Goal: Task Accomplishment & Management: Manage account settings

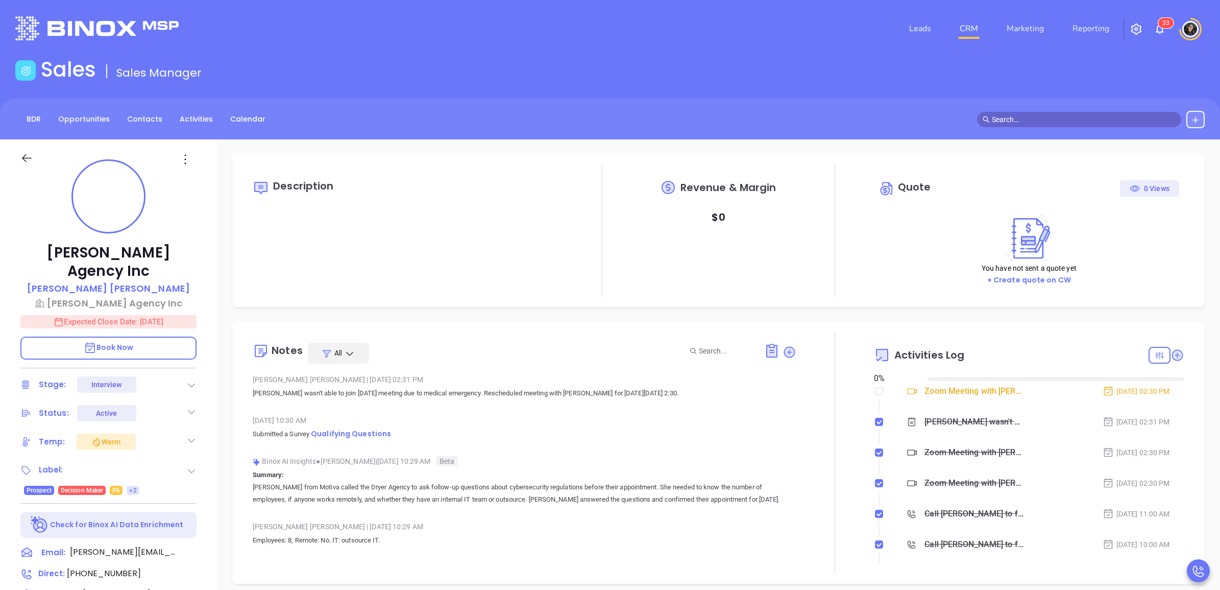
type input "[DATE]"
type input "[PERSON_NAME]"
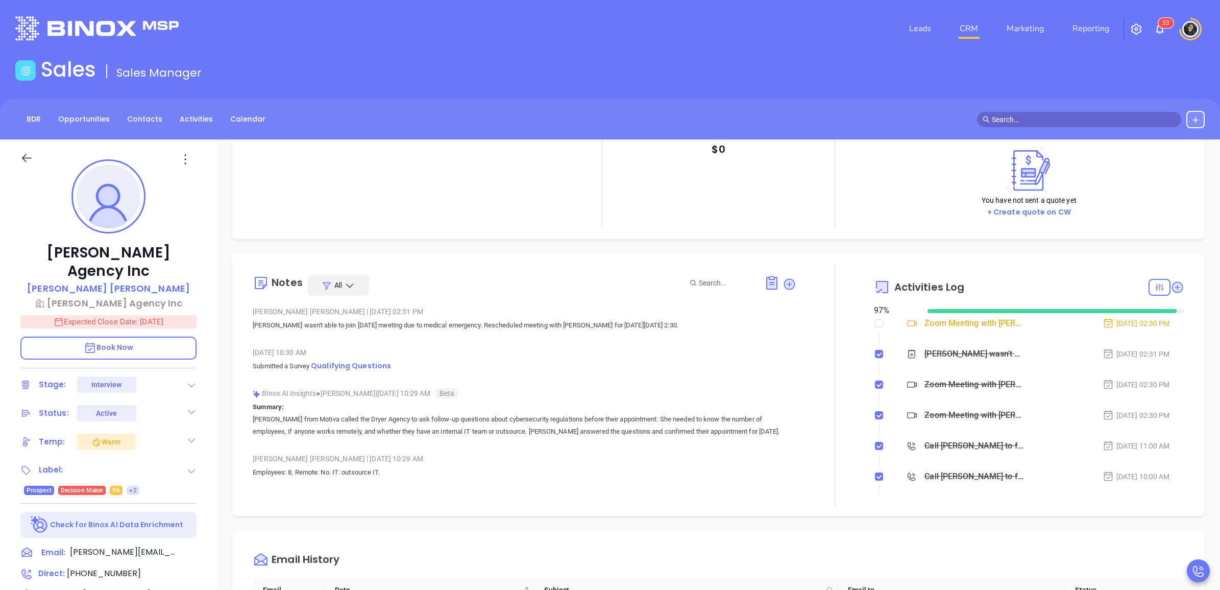
scroll to position [128, 0]
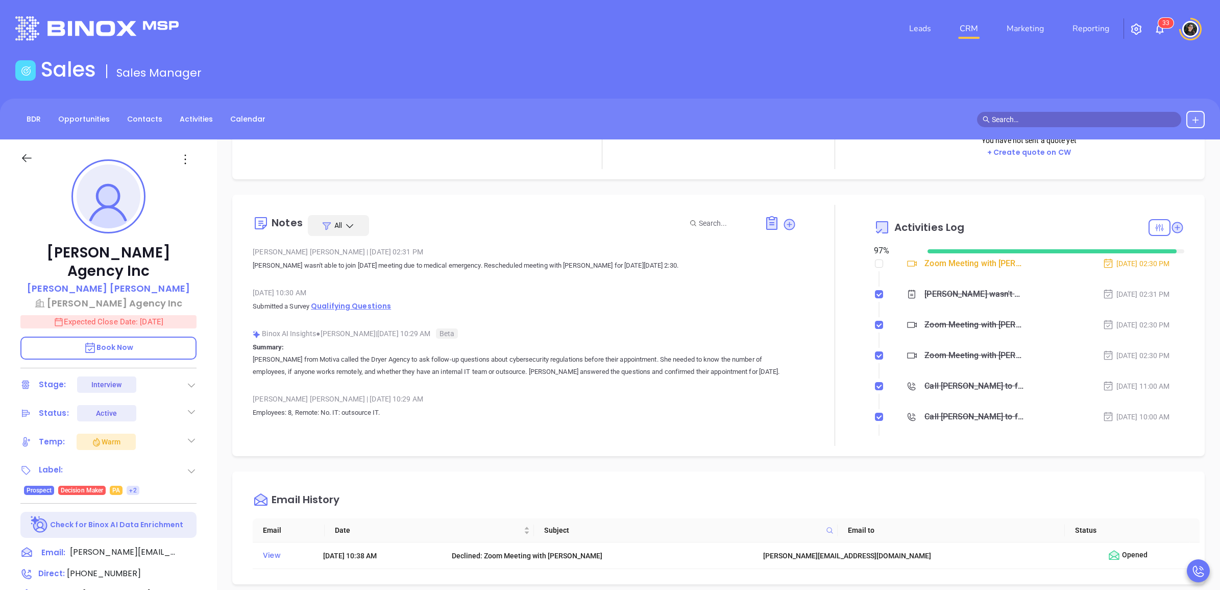
click at [363, 308] on span "Qualifying Questions" at bounding box center [351, 306] width 80 height 10
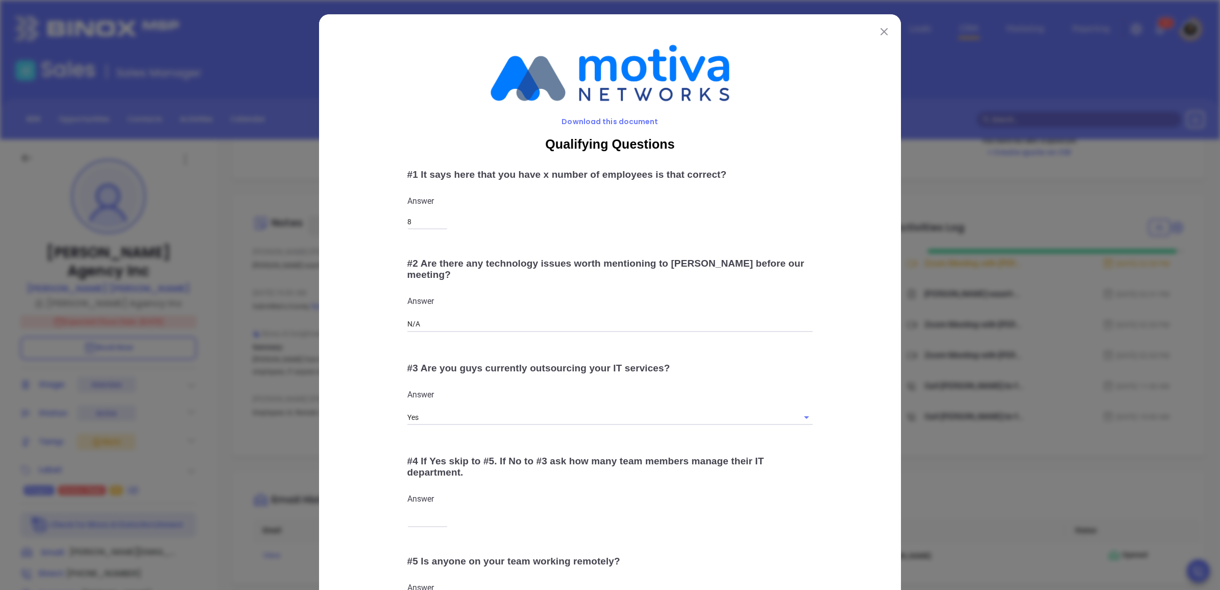
click at [889, 37] on div "Download this document Qualifying Questions # 1 It says here that you have x nu…" at bounding box center [610, 390] width 582 height 752
click at [882, 34] on img at bounding box center [884, 31] width 7 height 7
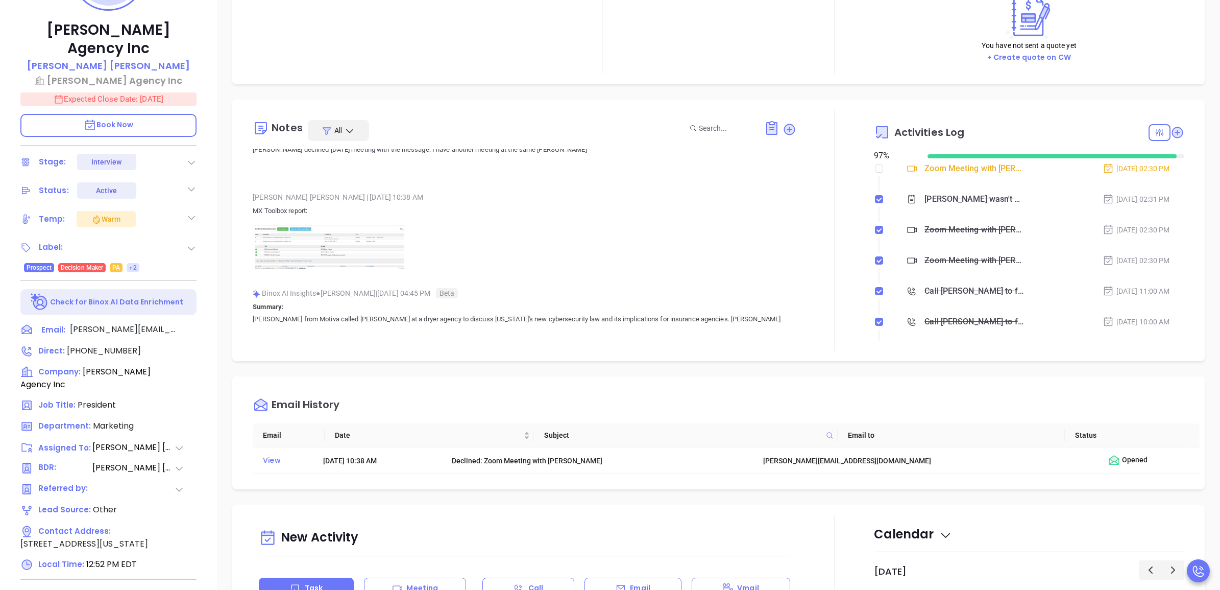
scroll to position [2106, 0]
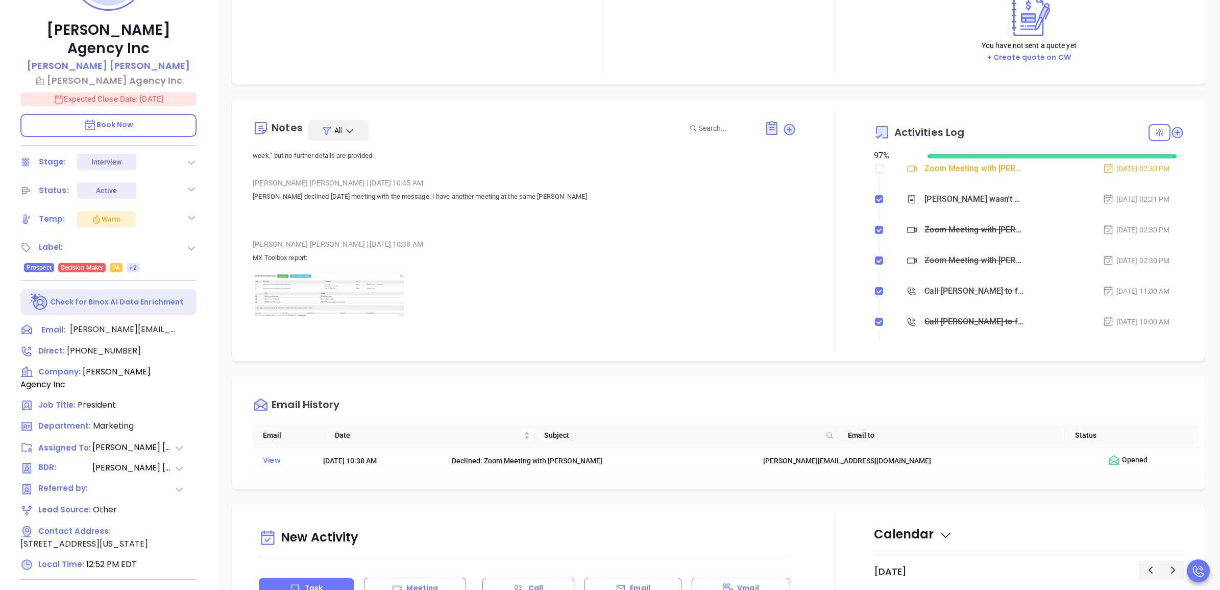
click at [335, 273] on img at bounding box center [329, 295] width 153 height 47
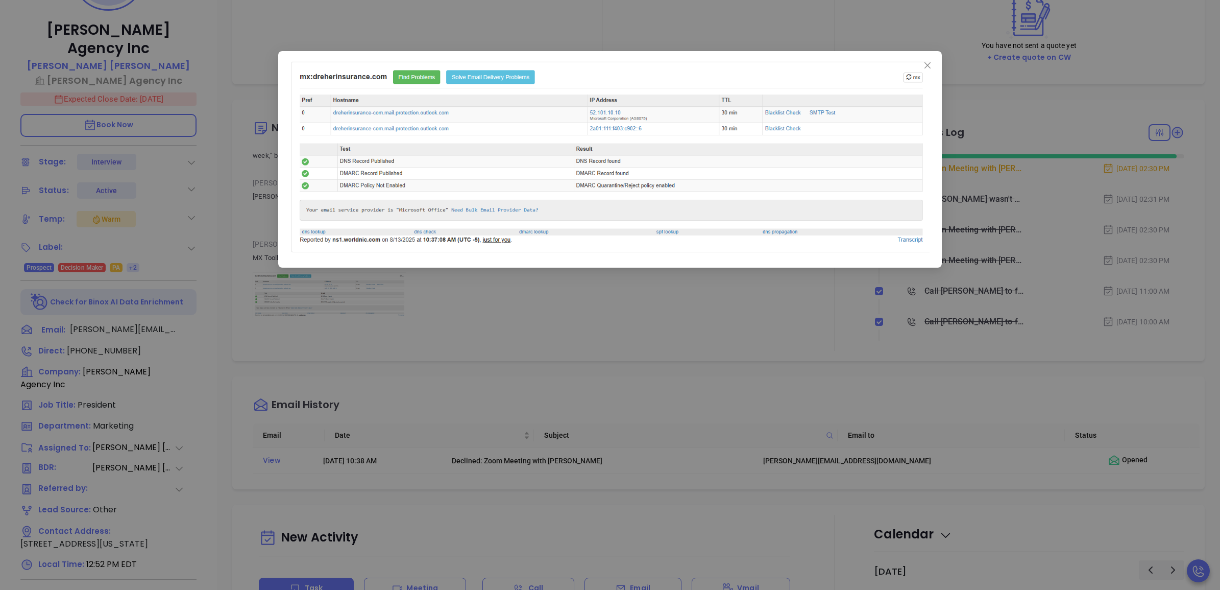
click at [819, 364] on div at bounding box center [610, 295] width 1220 height 590
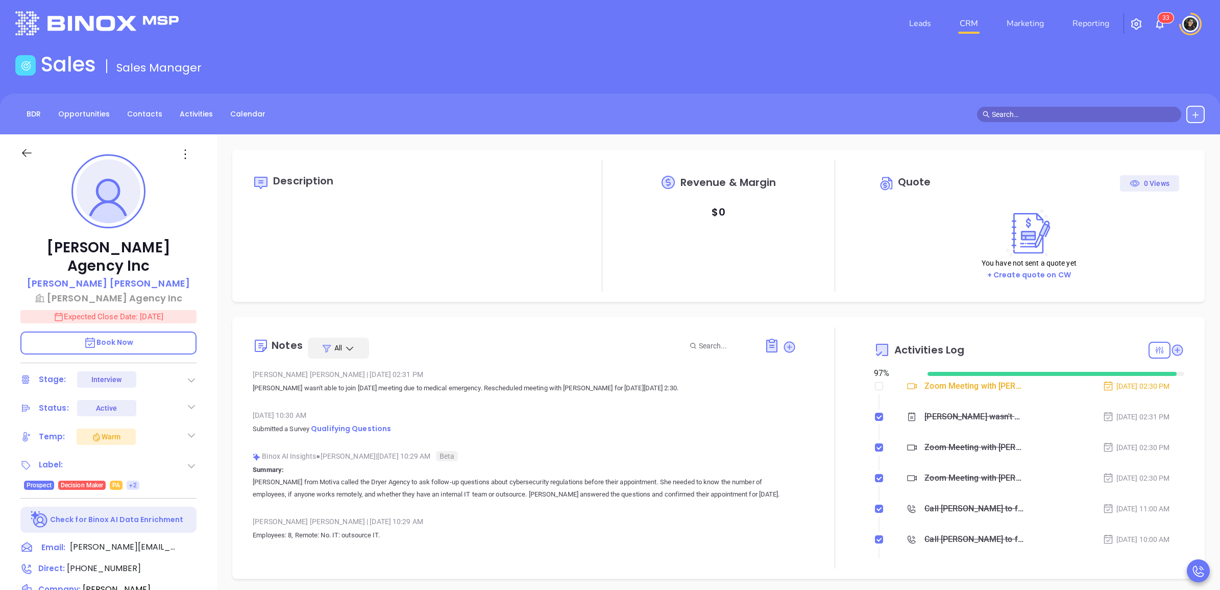
scroll to position [0, 0]
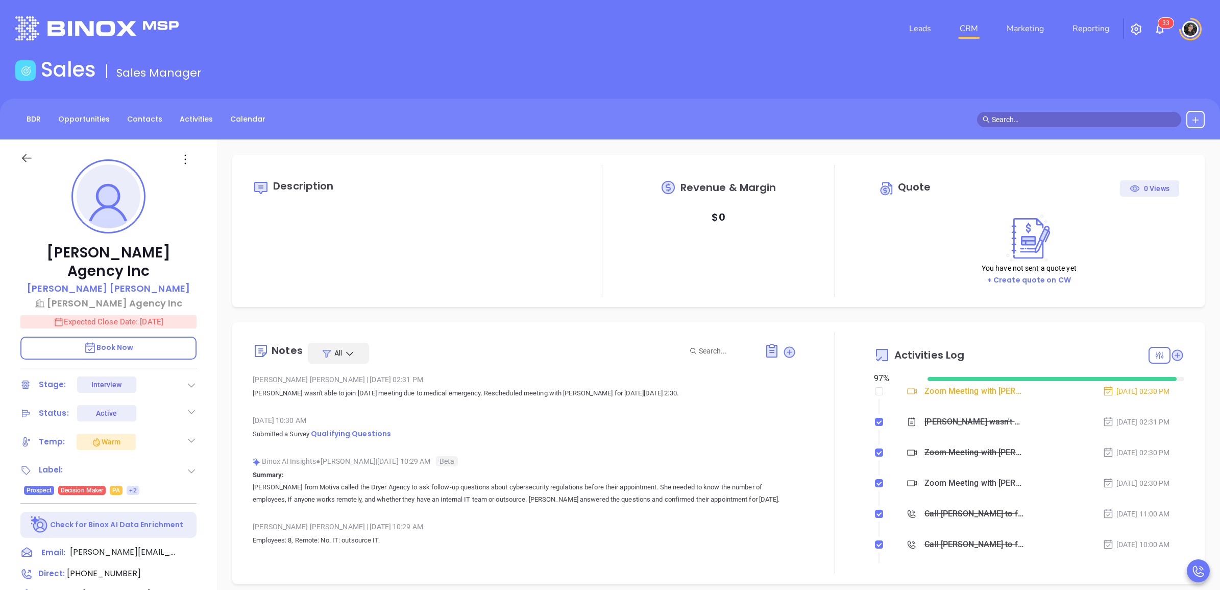
click at [373, 432] on span "Qualifying Questions" at bounding box center [351, 433] width 80 height 10
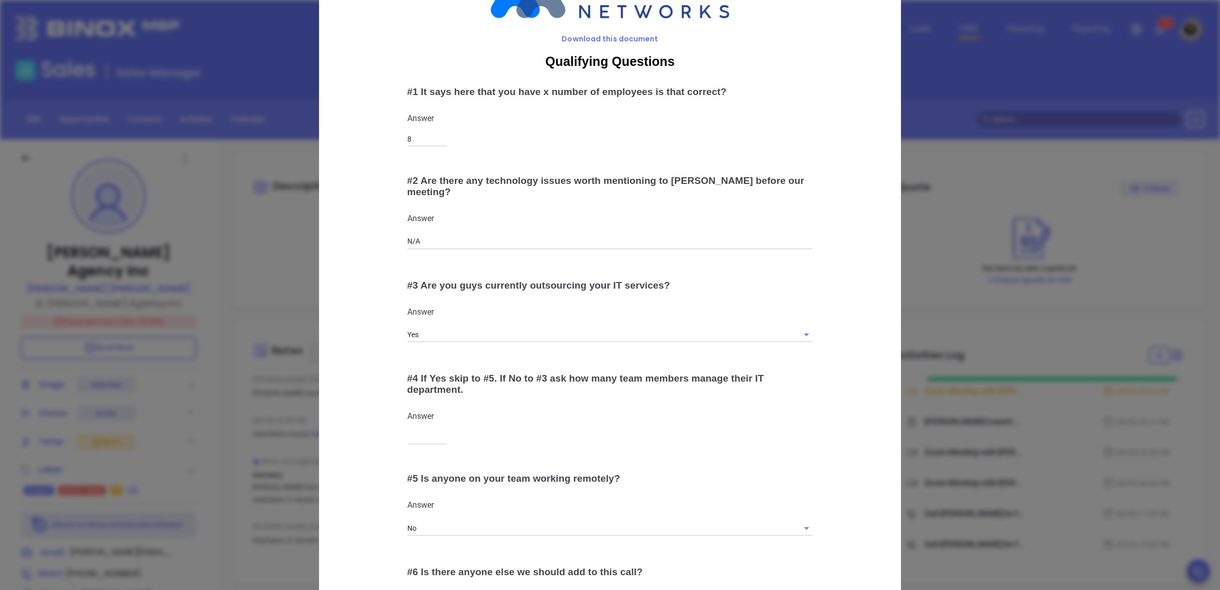
scroll to position [177, 0]
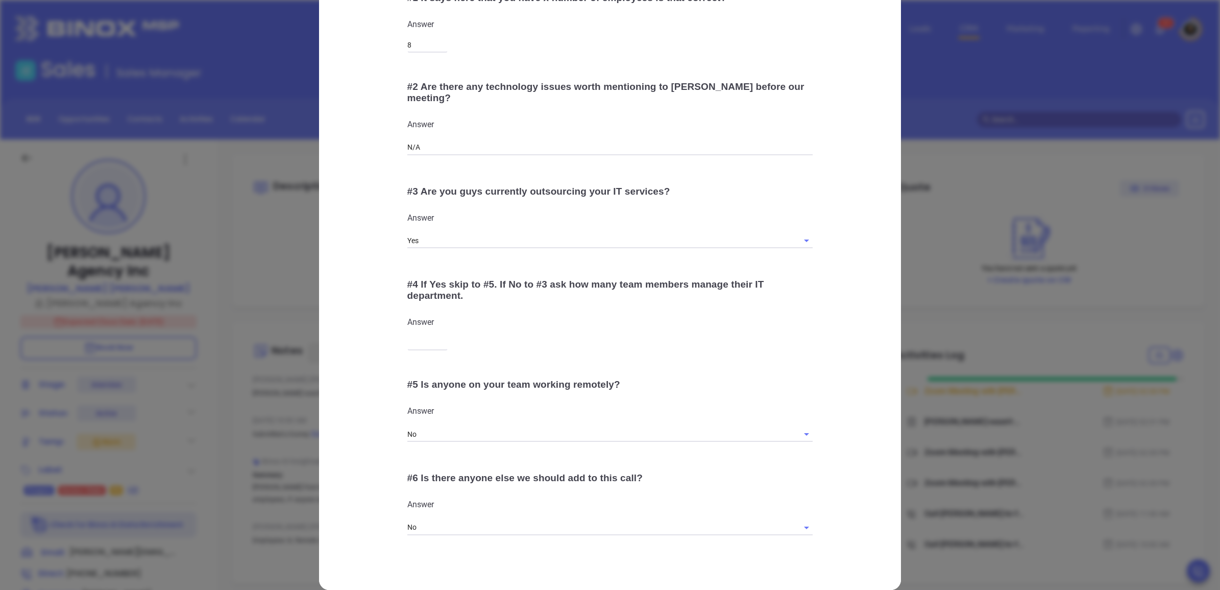
click at [820, 96] on div "# 2 Are there any technology issues worth mentioning to Walter before our meeti…" at bounding box center [610, 118] width 431 height 100
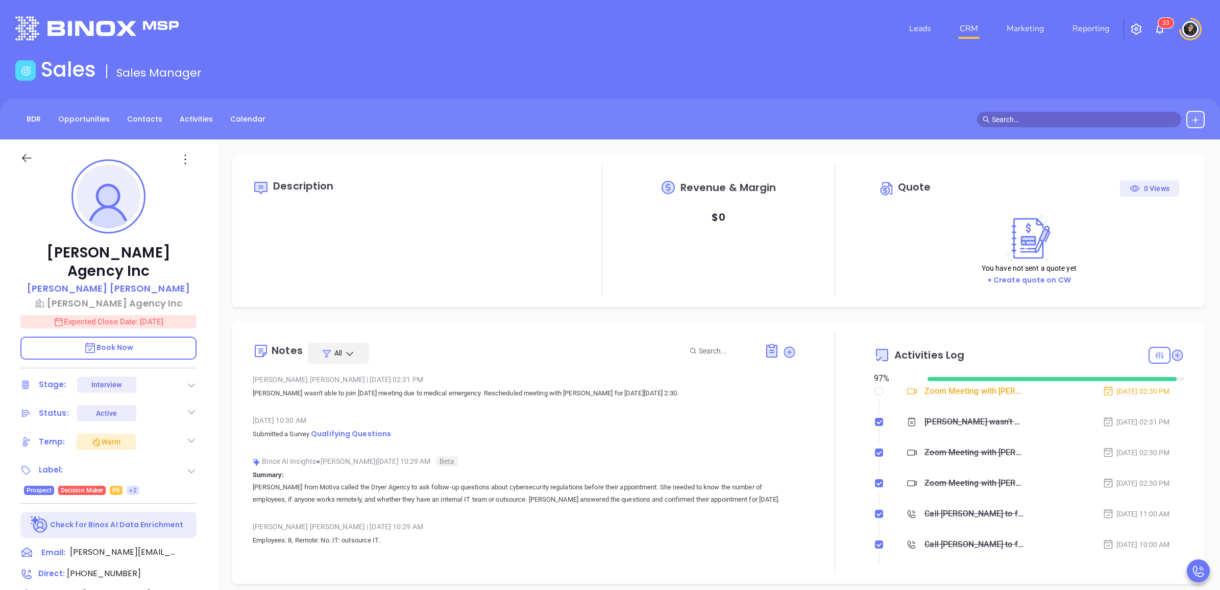
click at [981, 28] on link "CRM" at bounding box center [969, 28] width 27 height 20
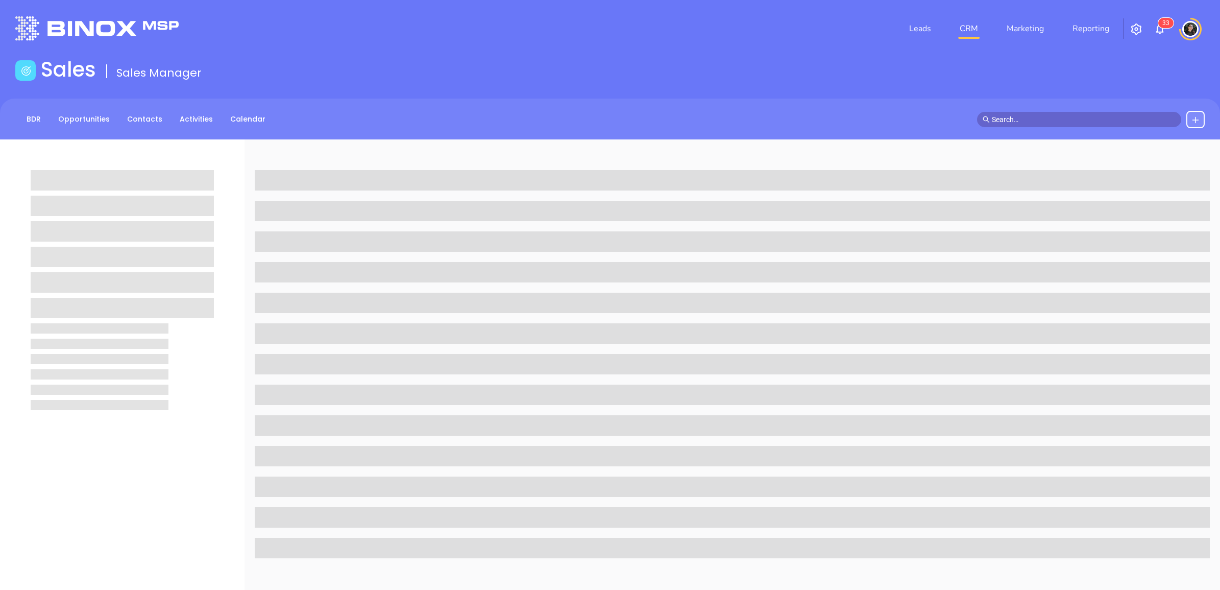
click at [1055, 120] on input "text" at bounding box center [1084, 119] width 184 height 11
paste input "andy@allservicemtg.com"
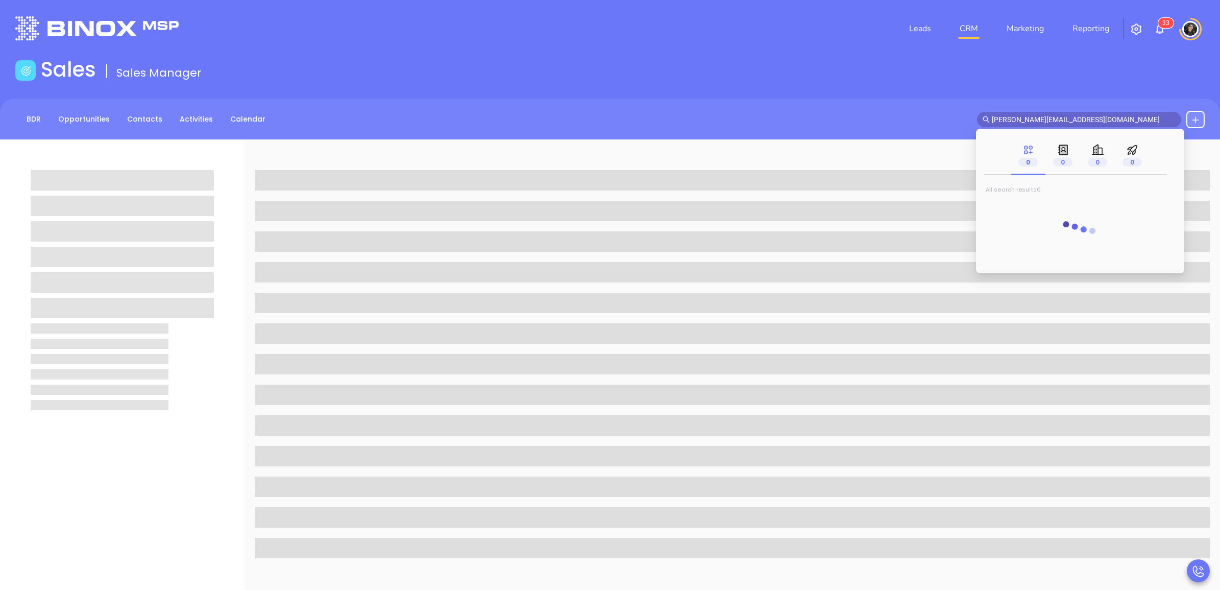
type input "andy@allservicemtg.com"
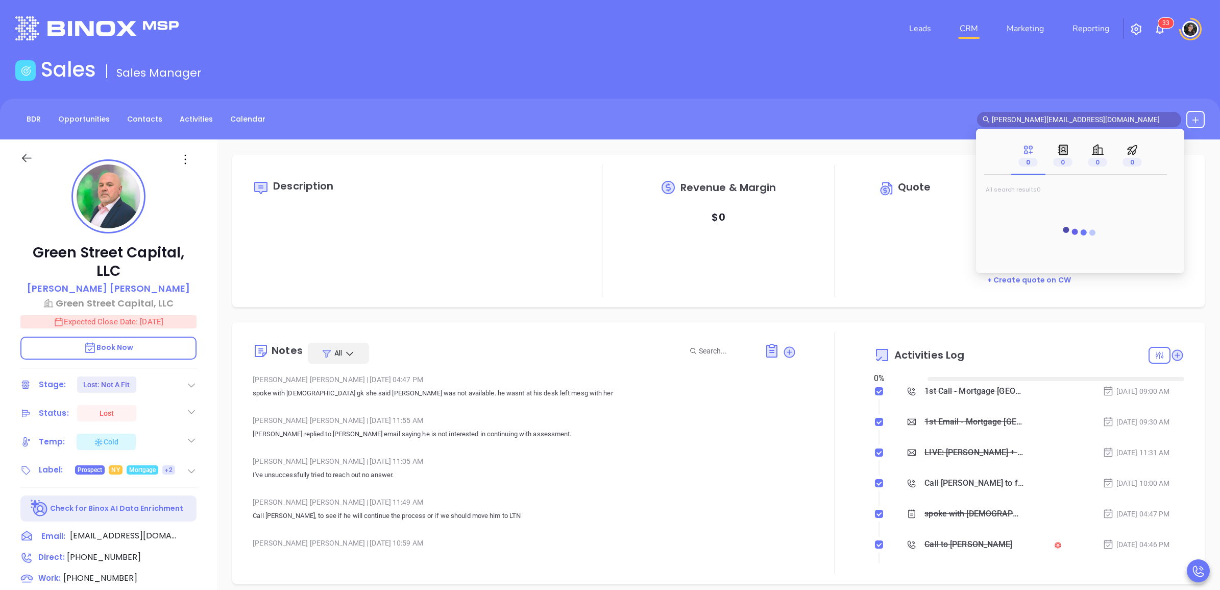
type input "[DATE]"
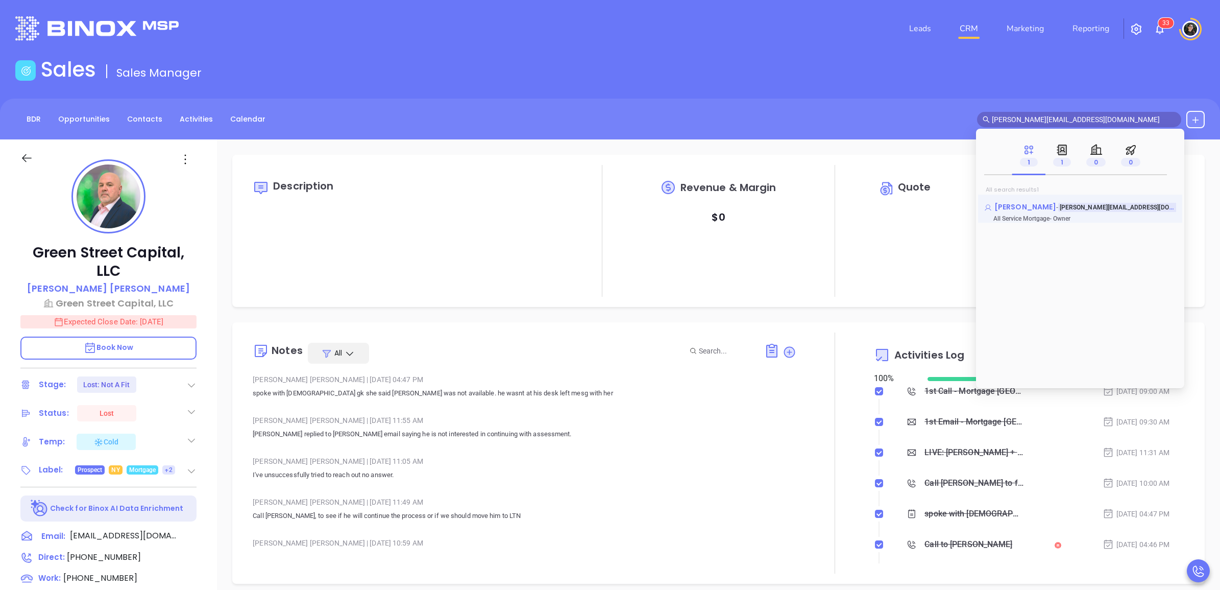
click at [1041, 208] on span "Andy Chamow" at bounding box center [1026, 207] width 62 height 10
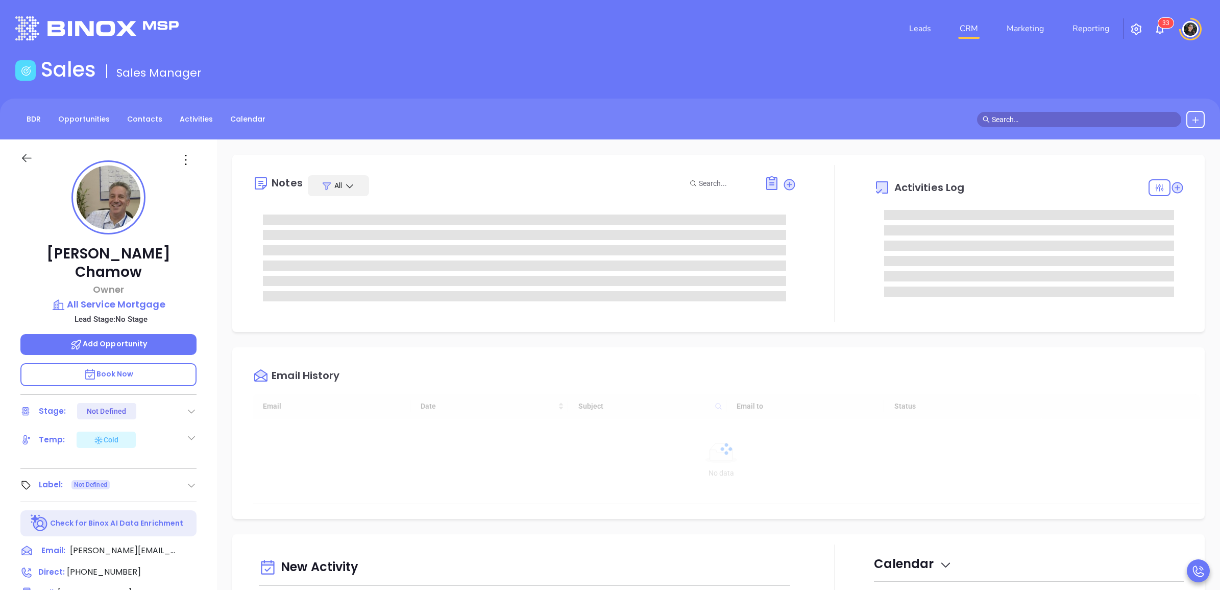
type input "[DATE]"
type input "[PERSON_NAME]"
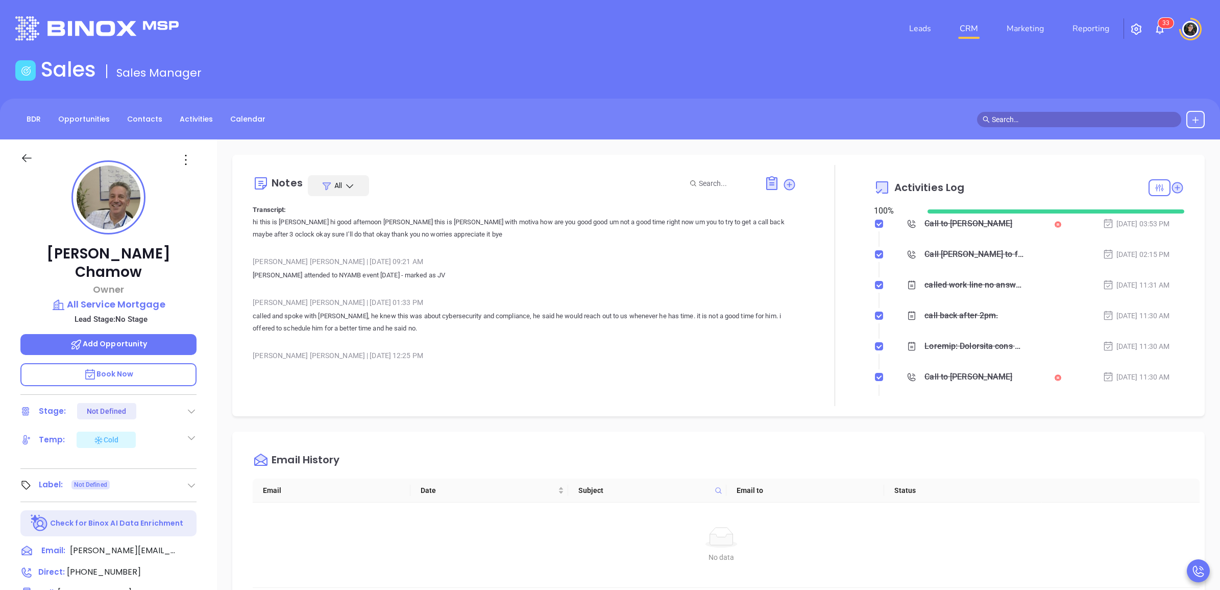
scroll to position [2372, 0]
click at [875, 92] on main "Sales Sales Manager BDR Opportunities Contacts Activities Calendar Call Now Cal…" at bounding box center [610, 466] width 1220 height 819
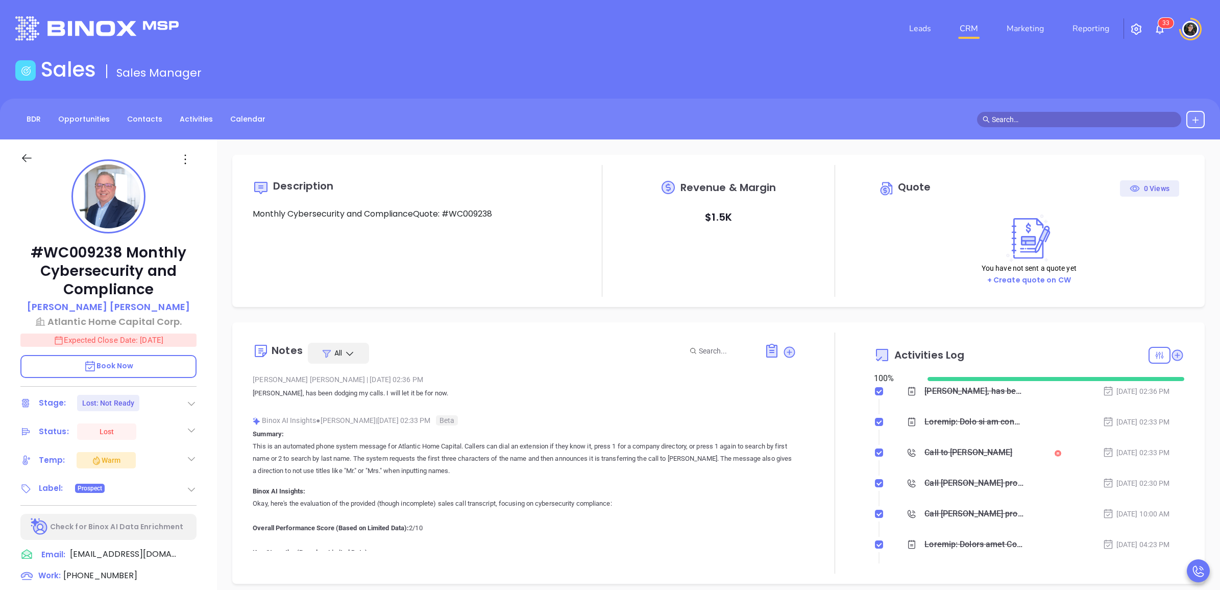
type input "[DATE]"
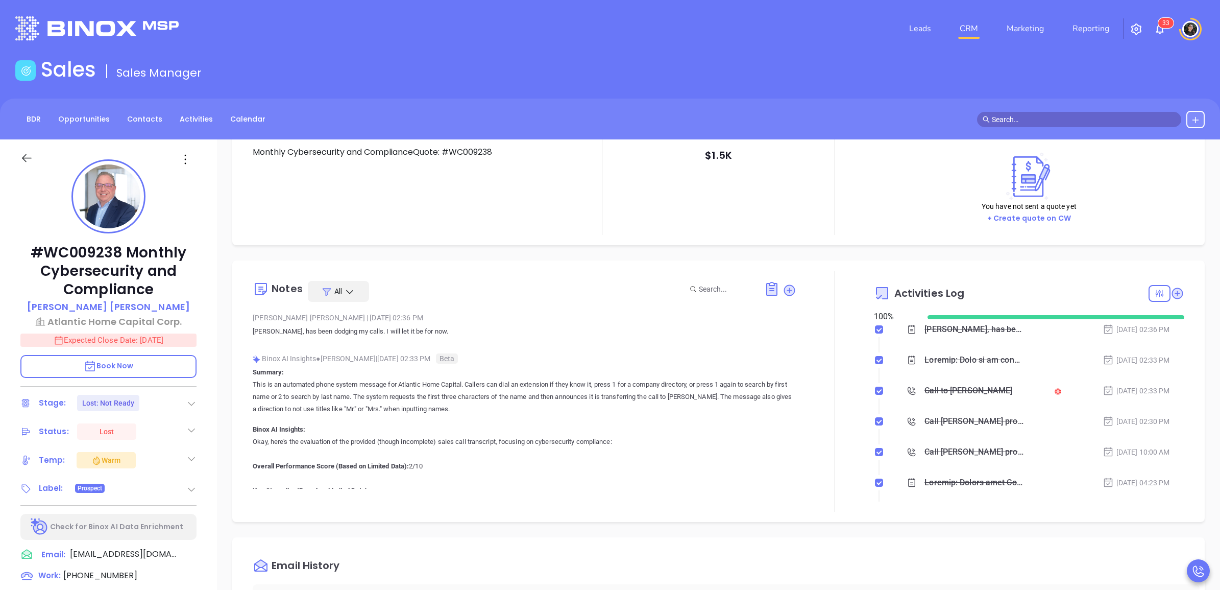
scroll to position [128, 0]
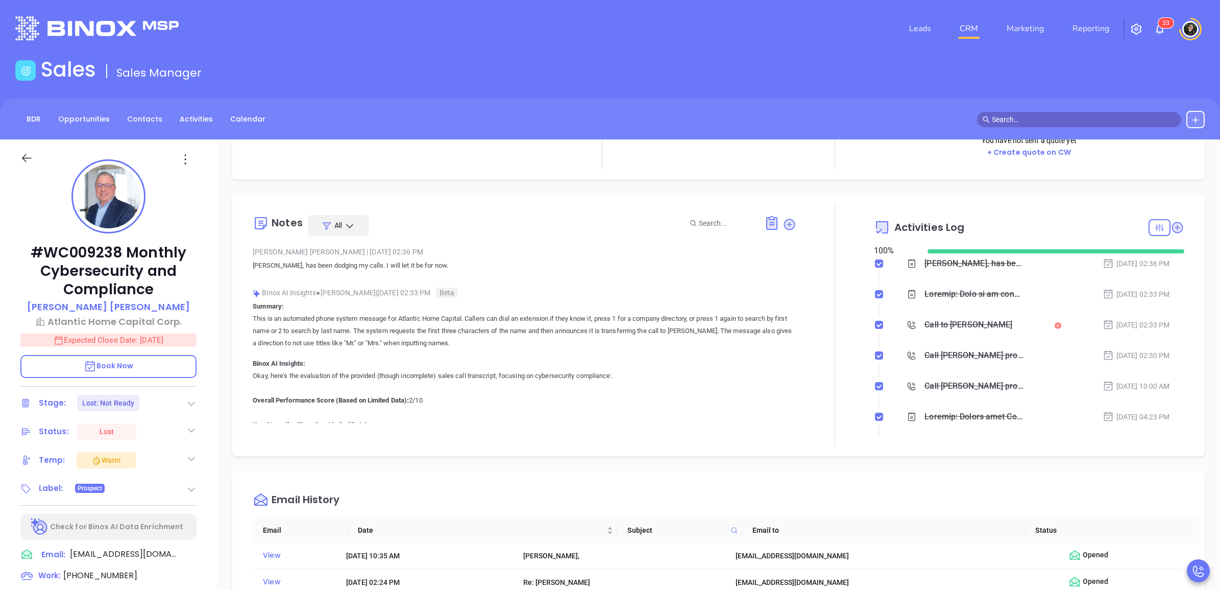
type input "[PERSON_NAME]"
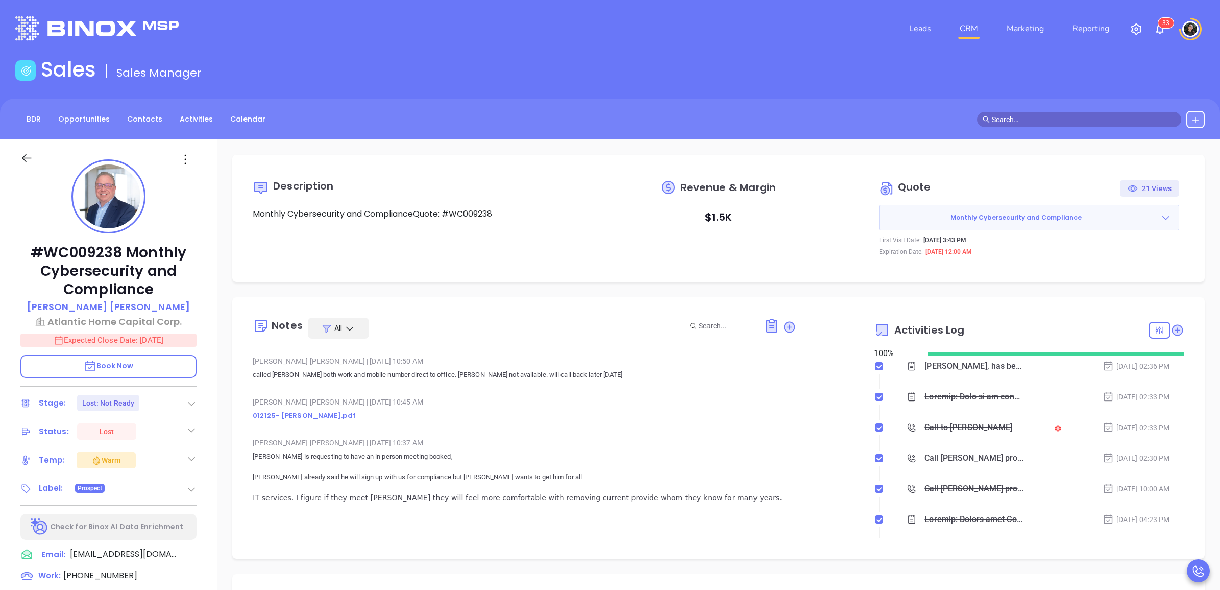
scroll to position [1659, 0]
click at [356, 415] on link "012125- John De Blasio Readout.pdf" at bounding box center [304, 416] width 103 height 10
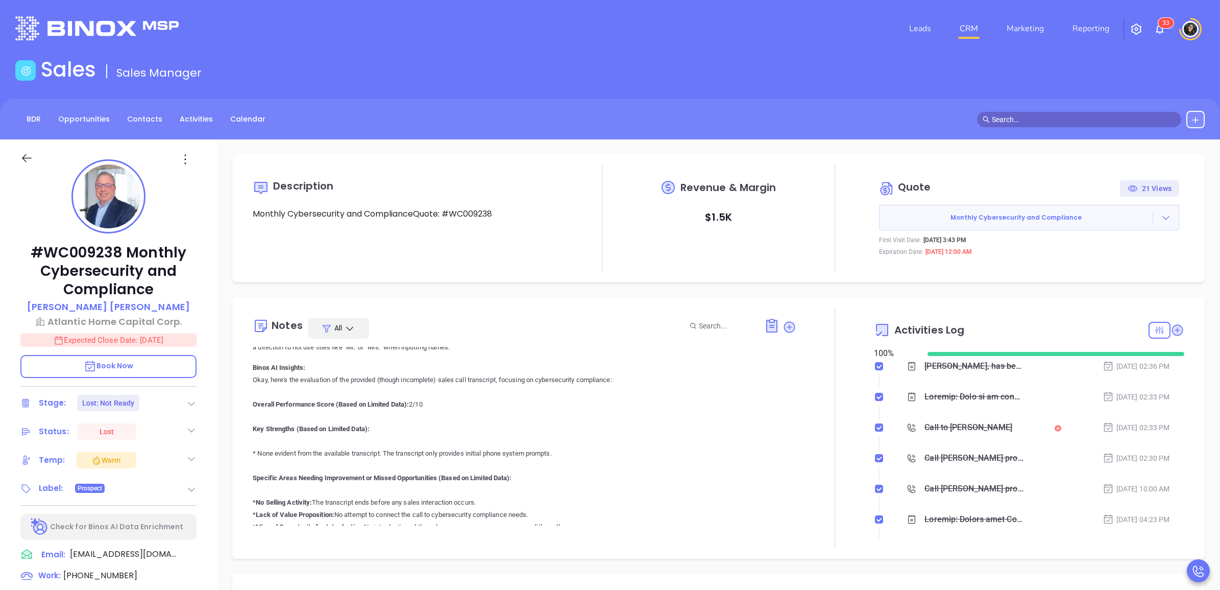
scroll to position [0, 0]
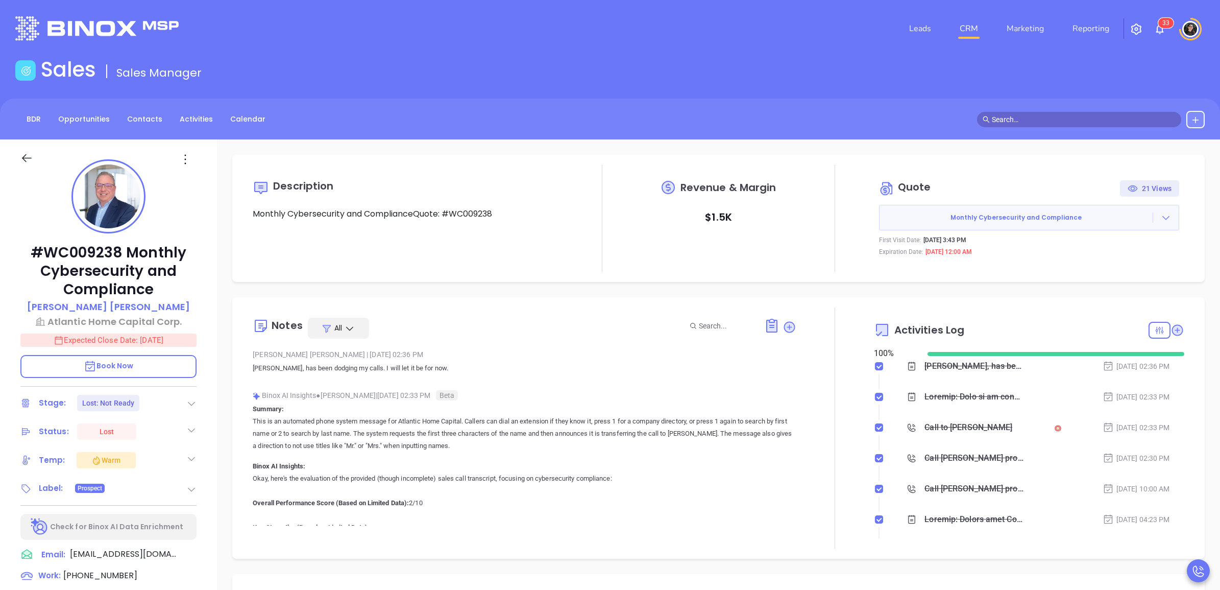
click at [481, 221] on div "Description Monthly Cybersecurity and ComplianceQuote: #WC009238" at bounding box center [408, 218] width 310 height 107
drag, startPoint x: 481, startPoint y: 221, endPoint x: 497, endPoint y: 271, distance: 52.5
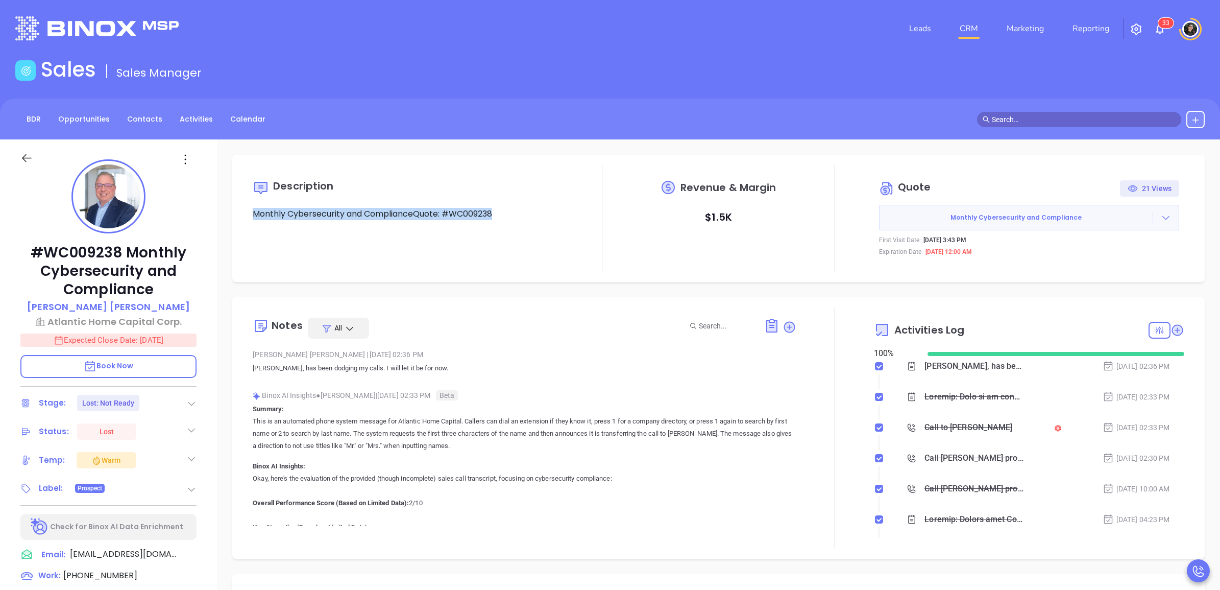
click at [497, 271] on div "Description Monthly Cybersecurity and ComplianceQuote: #WC009238" at bounding box center [408, 218] width 310 height 107
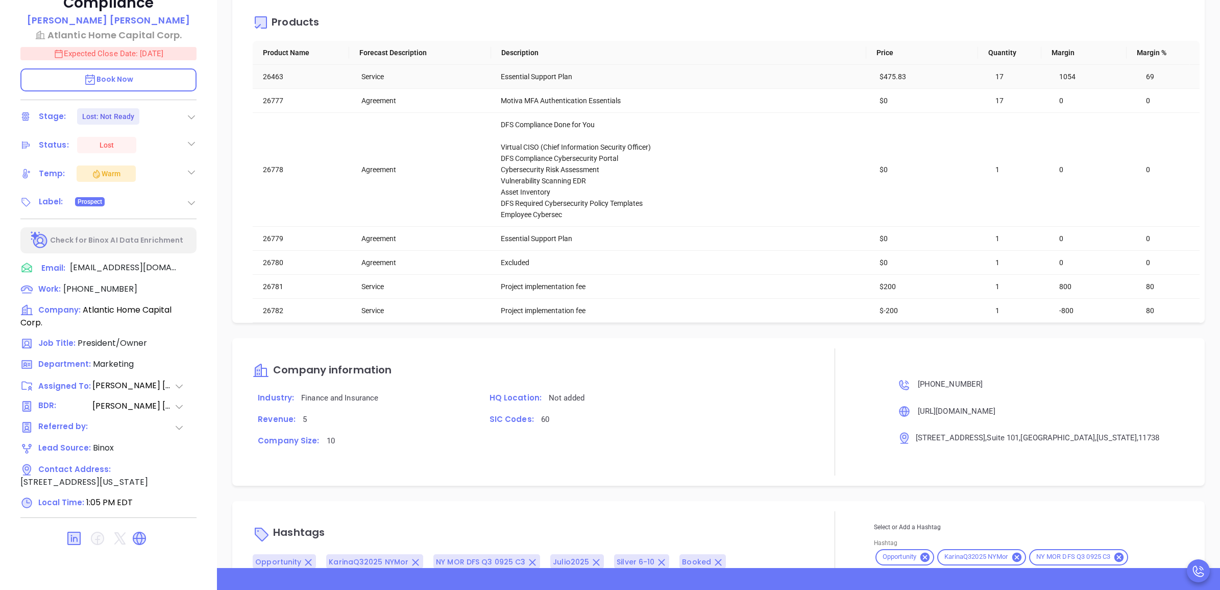
scroll to position [1404, 0]
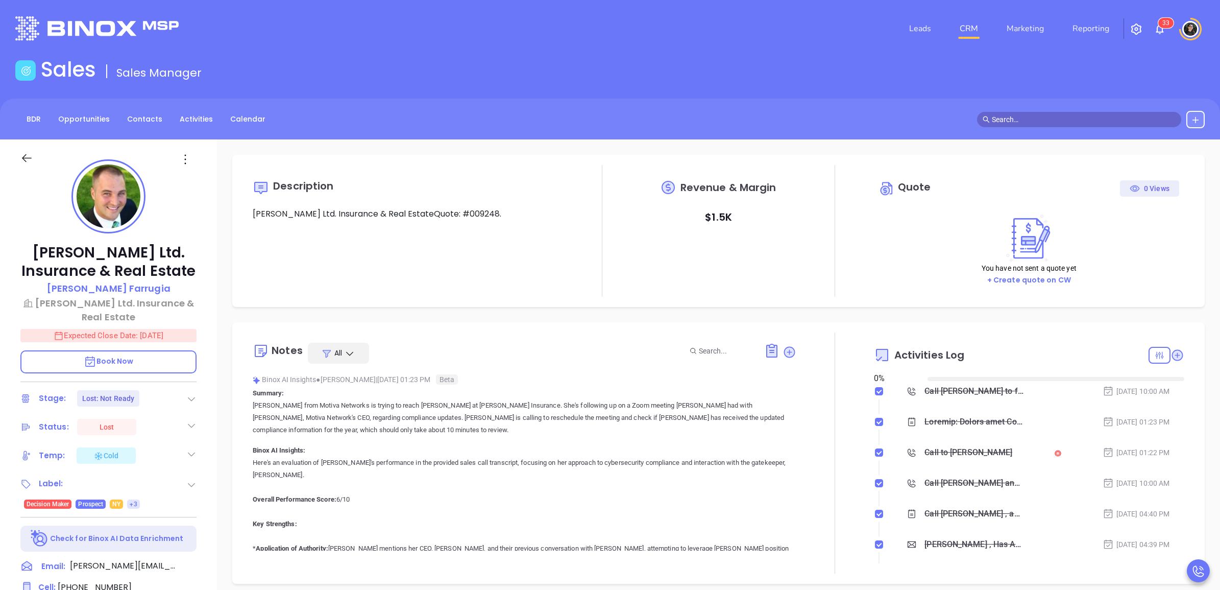
type input "[DATE]"
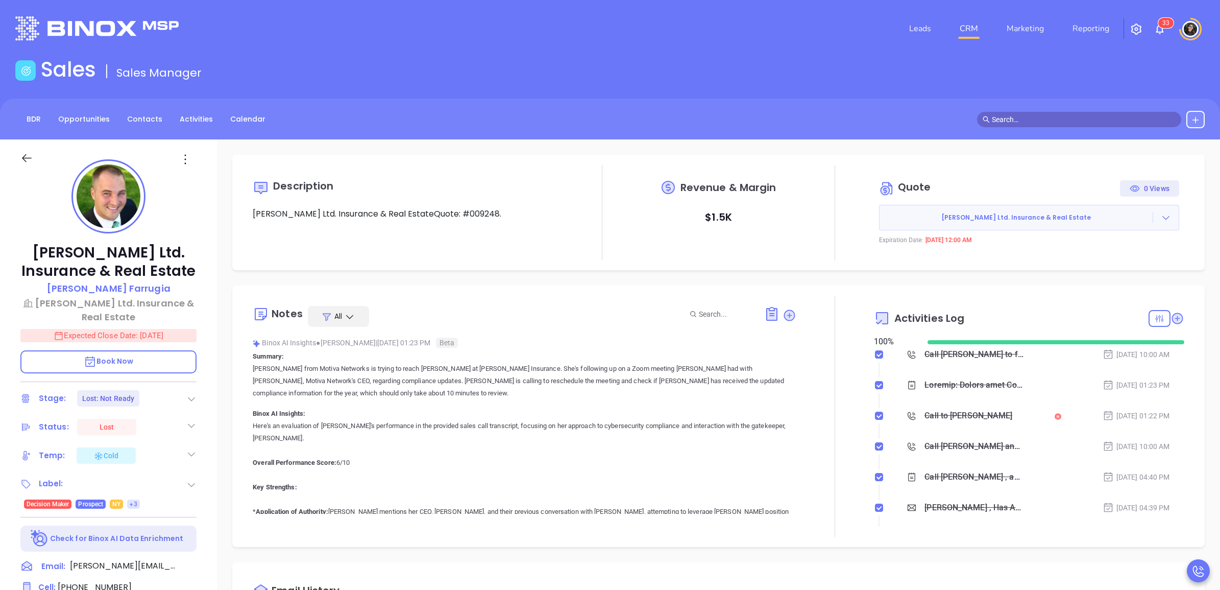
type input "[PERSON_NAME]"
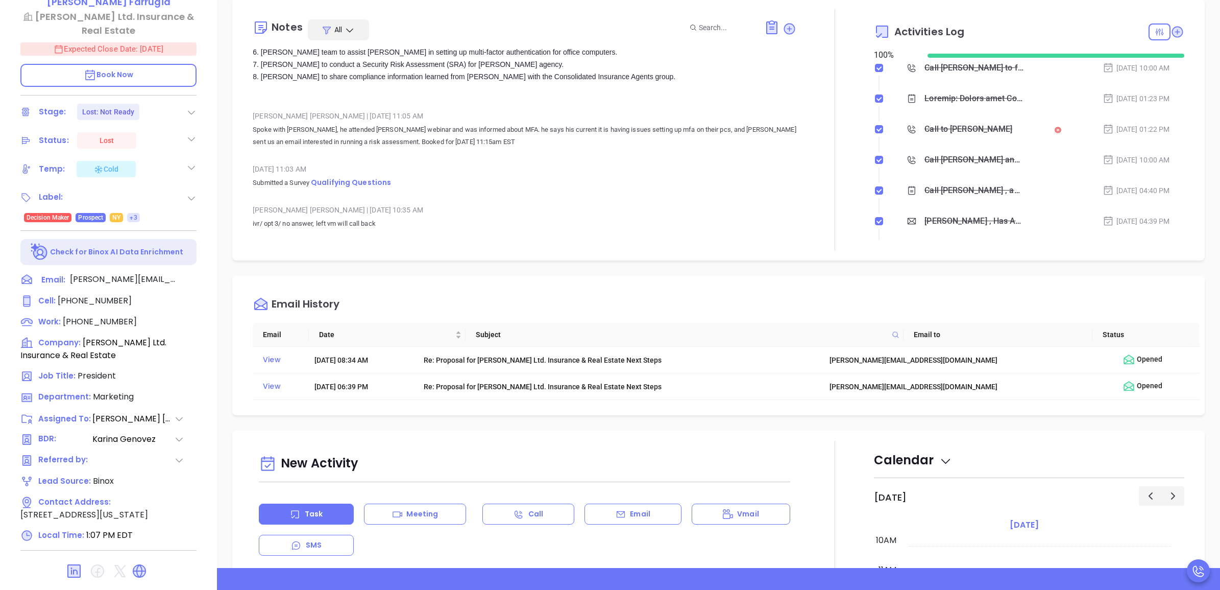
scroll to position [1896, 0]
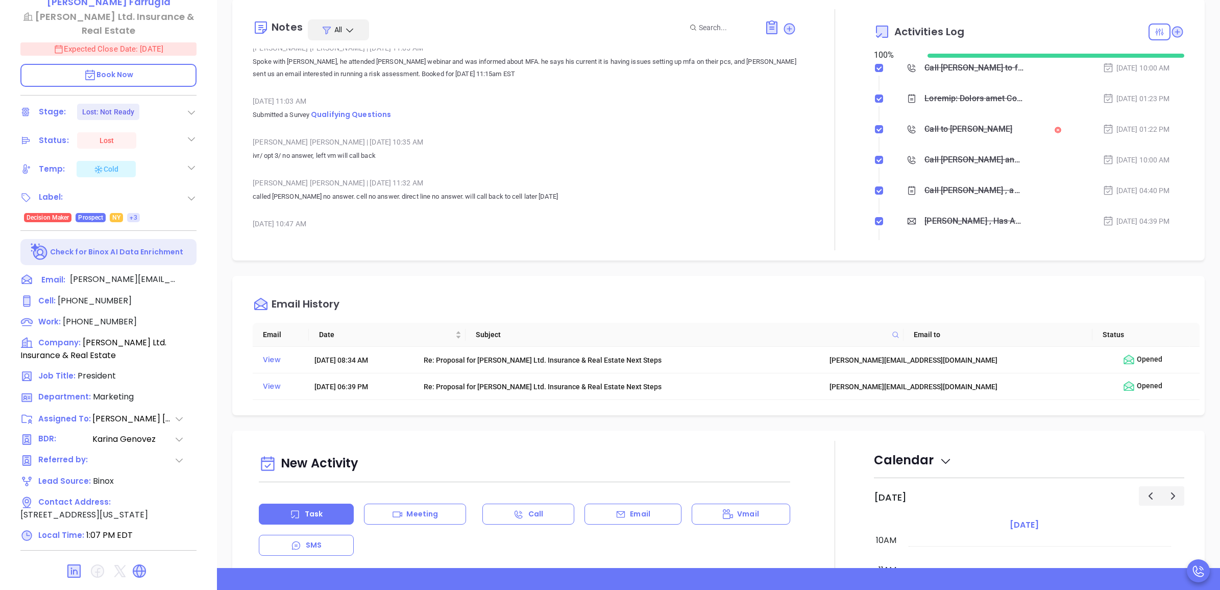
click at [365, 98] on div "Jan 21, 2025 11:03 AM Submitted a Survey Qualifying Questions" at bounding box center [524, 111] width 543 height 36
click at [368, 109] on span "Qualifying Questions" at bounding box center [351, 114] width 80 height 10
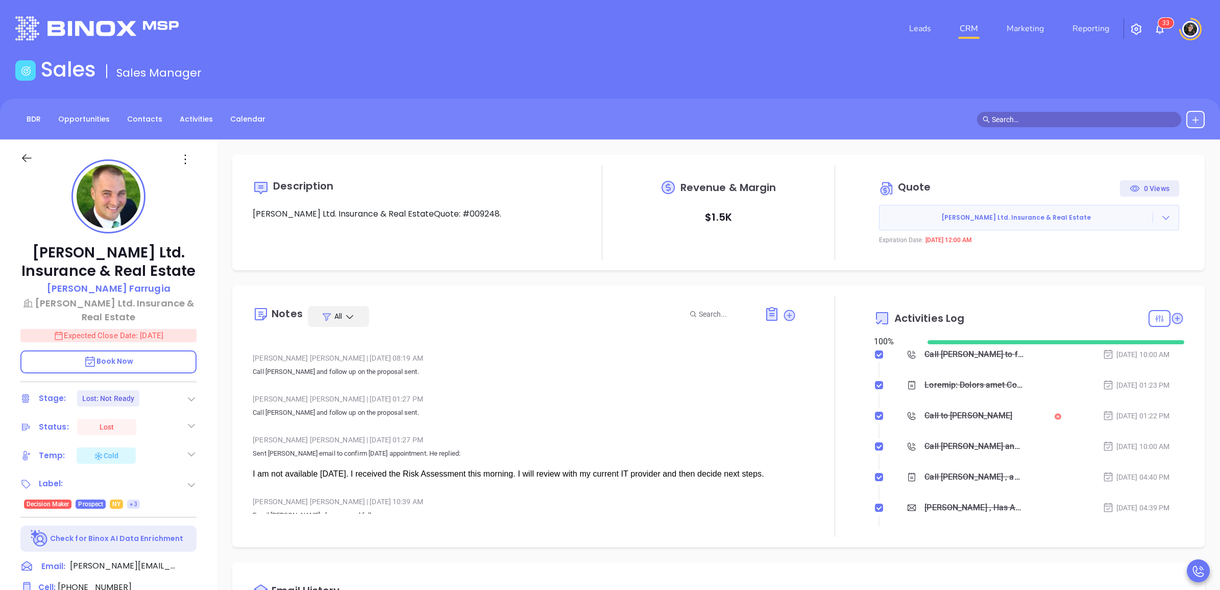
scroll to position [766, 0]
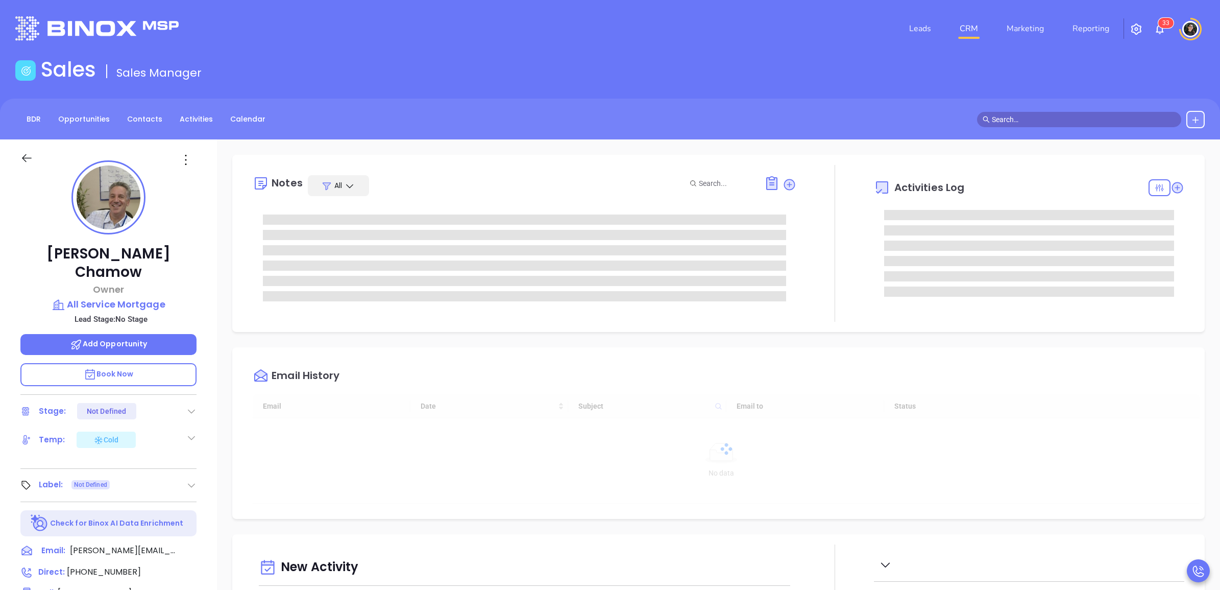
type input "[DATE]"
type input "[PERSON_NAME]"
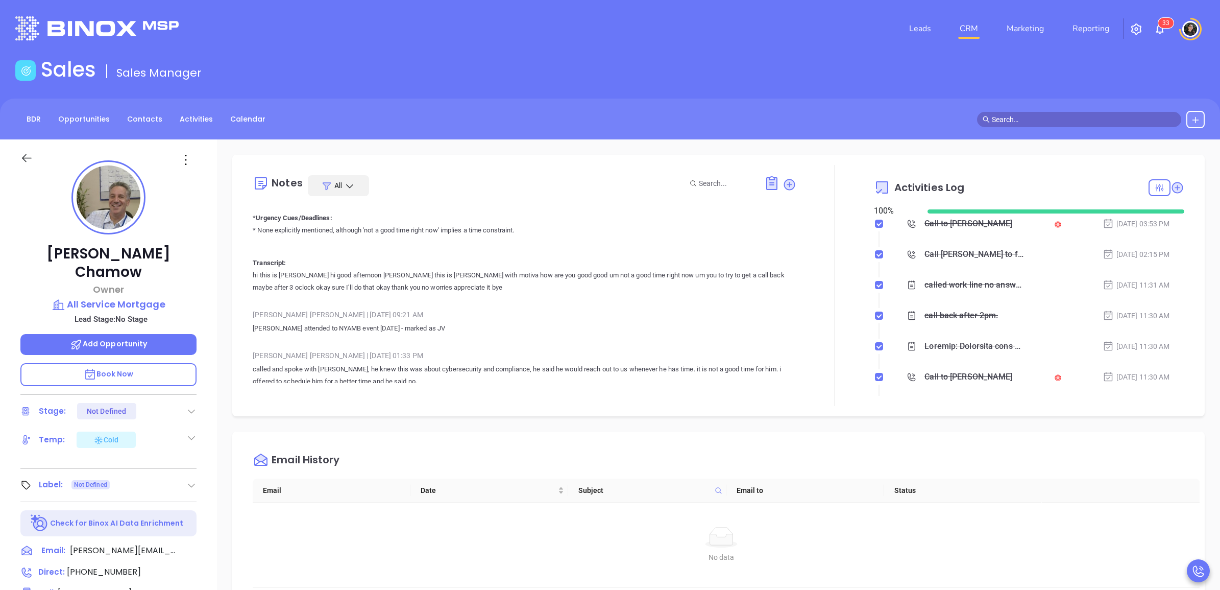
scroll to position [2308, 0]
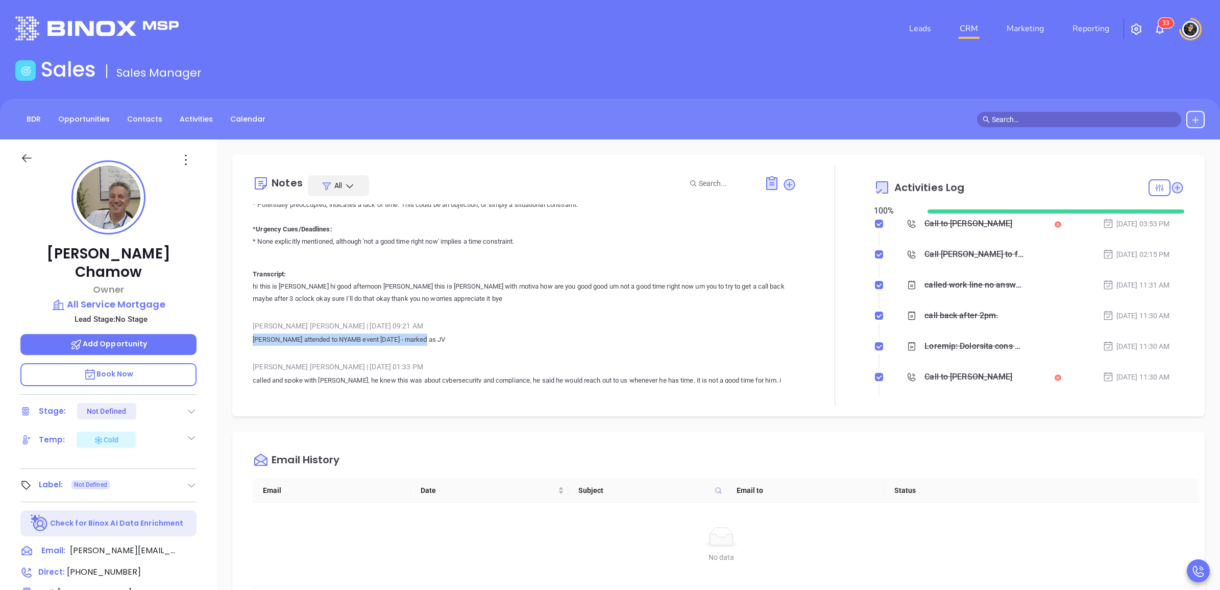
drag, startPoint x: 251, startPoint y: 340, endPoint x: 426, endPoint y: 346, distance: 175.2
click at [426, 346] on div "Notes All Anabell Dominguez | May 7, 2025 11:31 AM called work line no answer, …" at bounding box center [719, 285] width 952 height 241
copy p "Robert attended to NYAMB event Apr2025 - marked as JV"
click at [455, 325] on div "Liz Cruz | Apr 29, 2025 09:21 AM" at bounding box center [524, 325] width 543 height 15
click at [106, 297] on p "All Service Mortgage" at bounding box center [108, 304] width 176 height 14
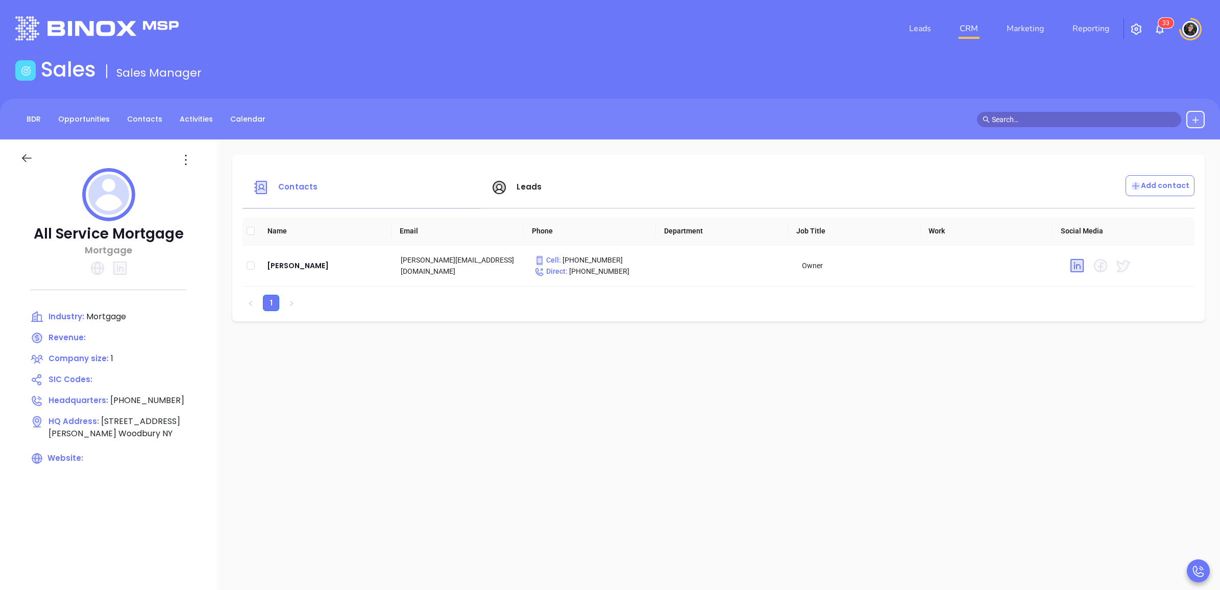
click at [34, 158] on div at bounding box center [37, 160] width 47 height 16
click at [30, 158] on icon at bounding box center [27, 158] width 10 height 8
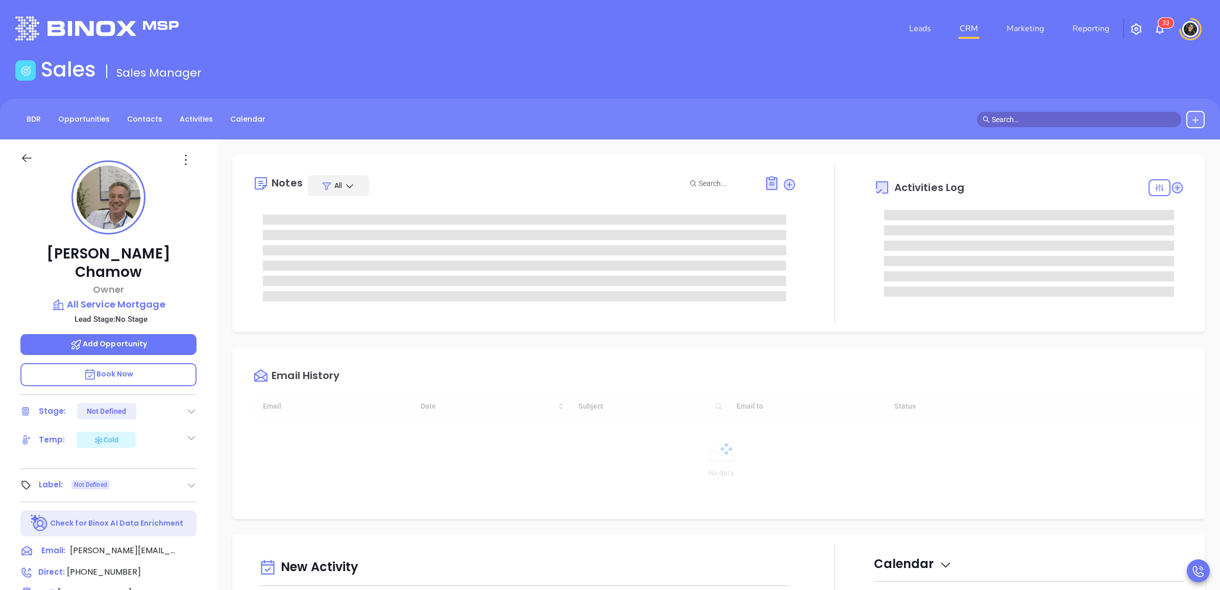
scroll to position [297, 0]
type input "[PERSON_NAME]"
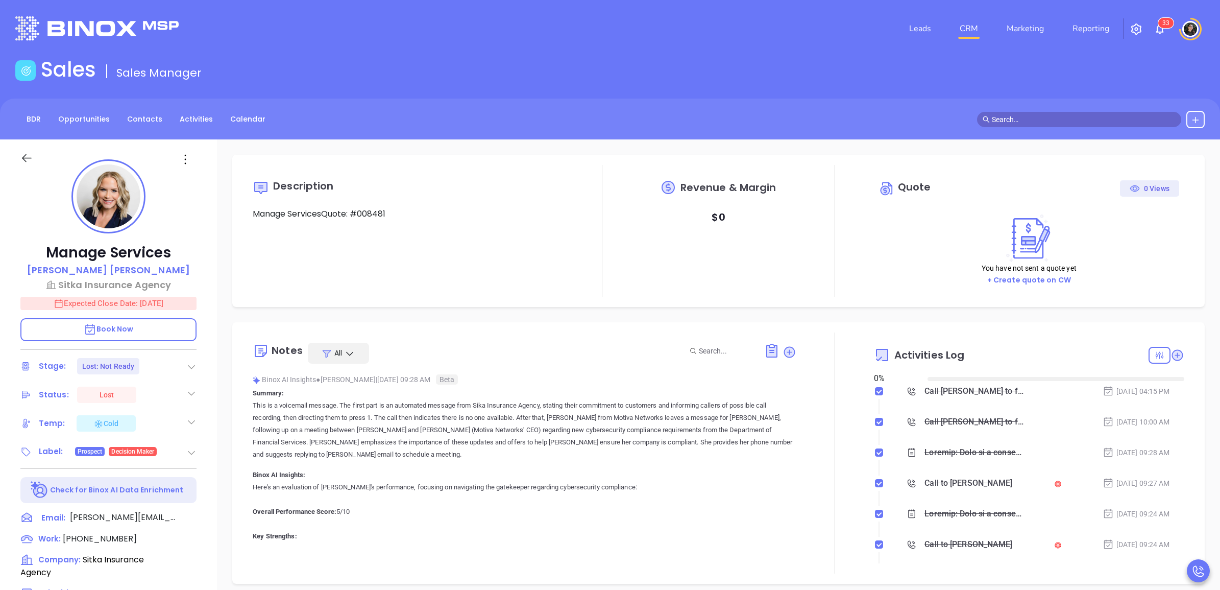
type input "[DATE]"
type input "[PERSON_NAME]"
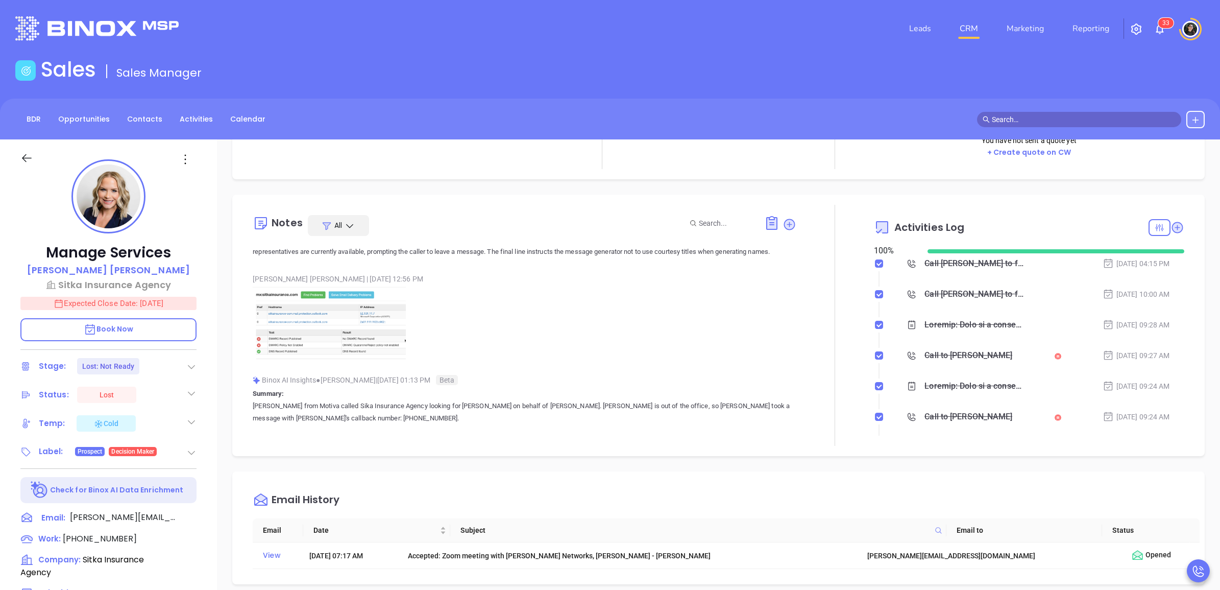
scroll to position [6829, 0]
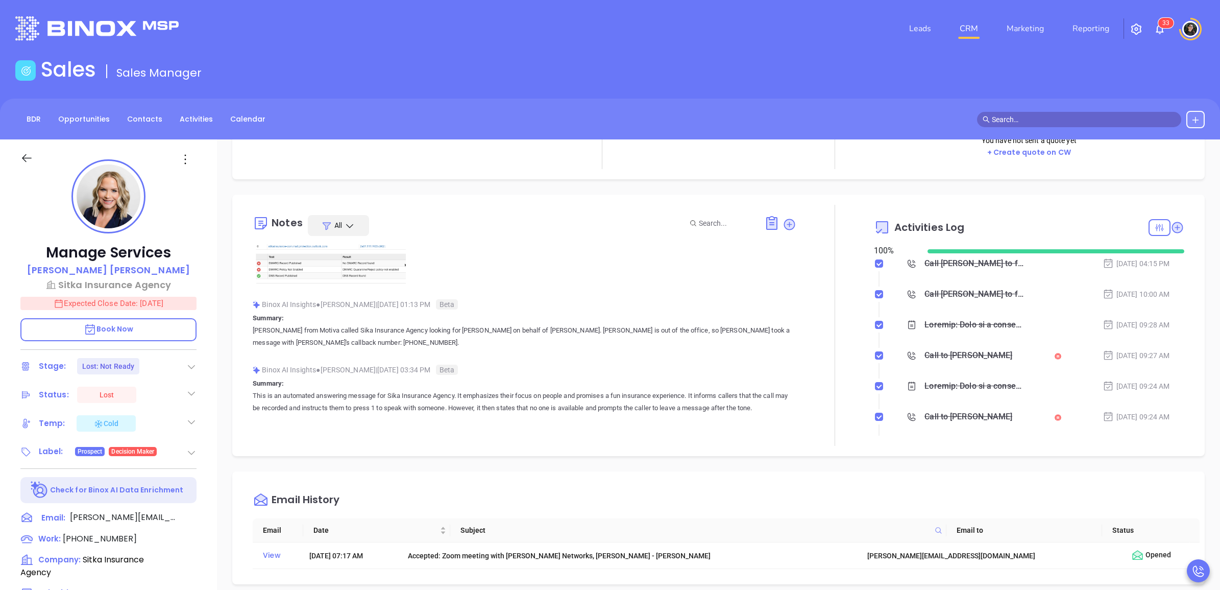
click at [371, 283] on img at bounding box center [329, 247] width 153 height 72
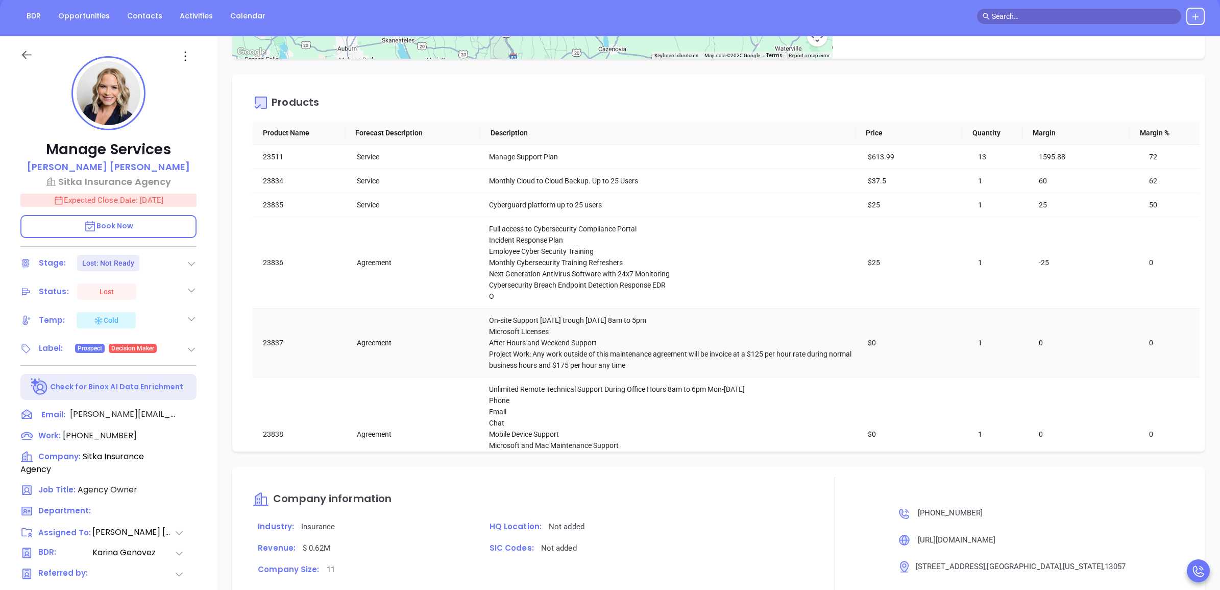
scroll to position [286, 0]
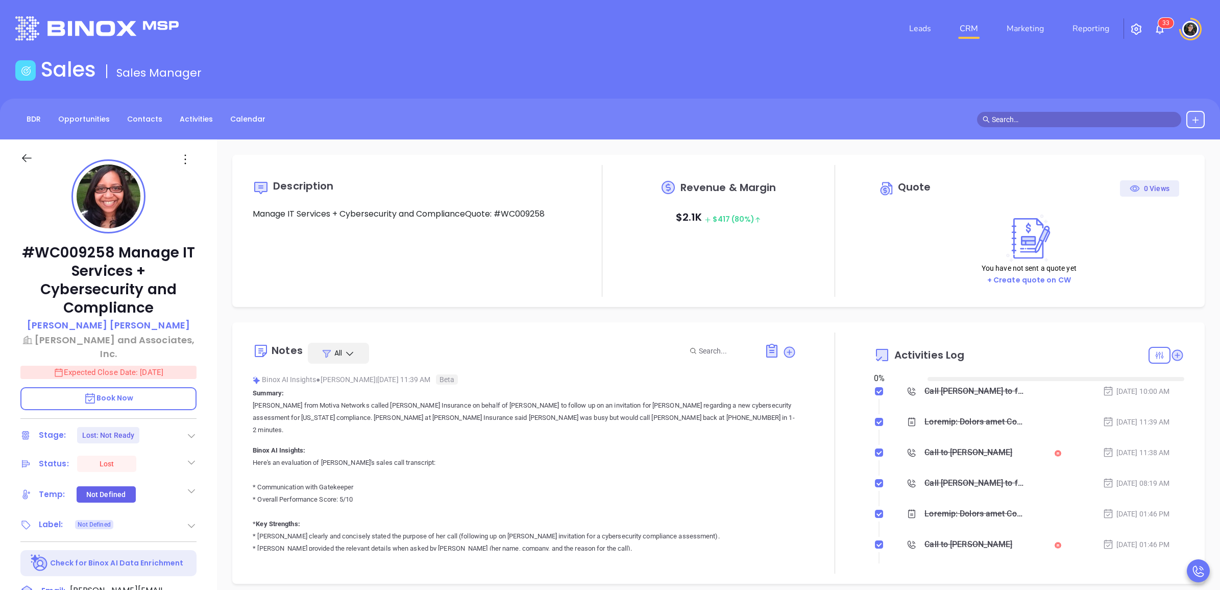
type input "[DATE]"
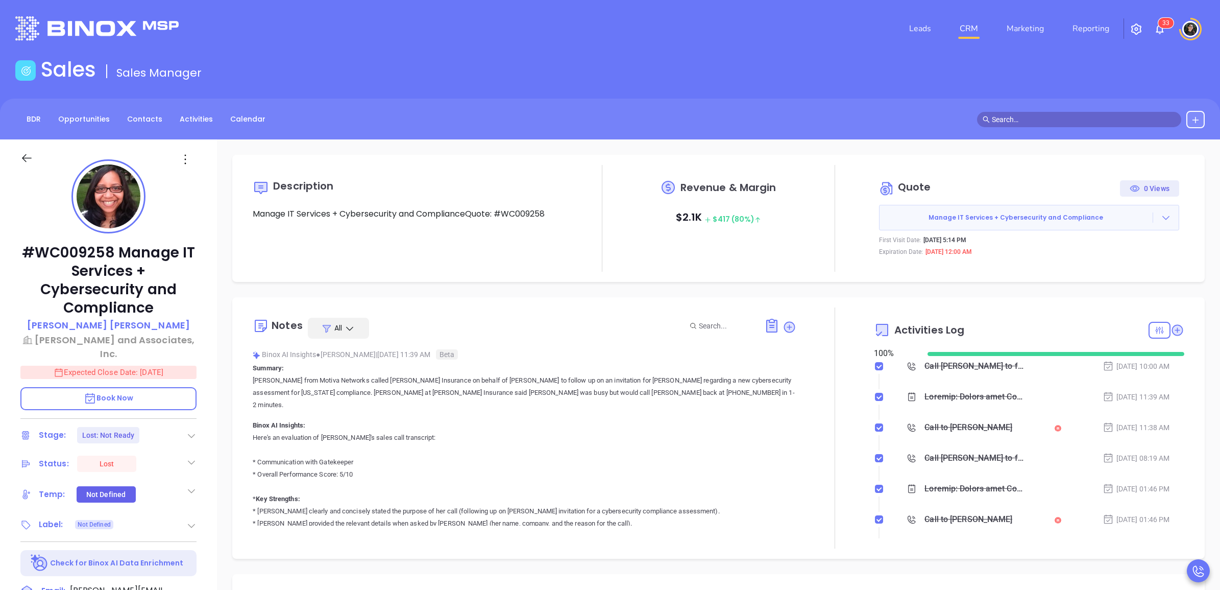
type input "[PERSON_NAME]"
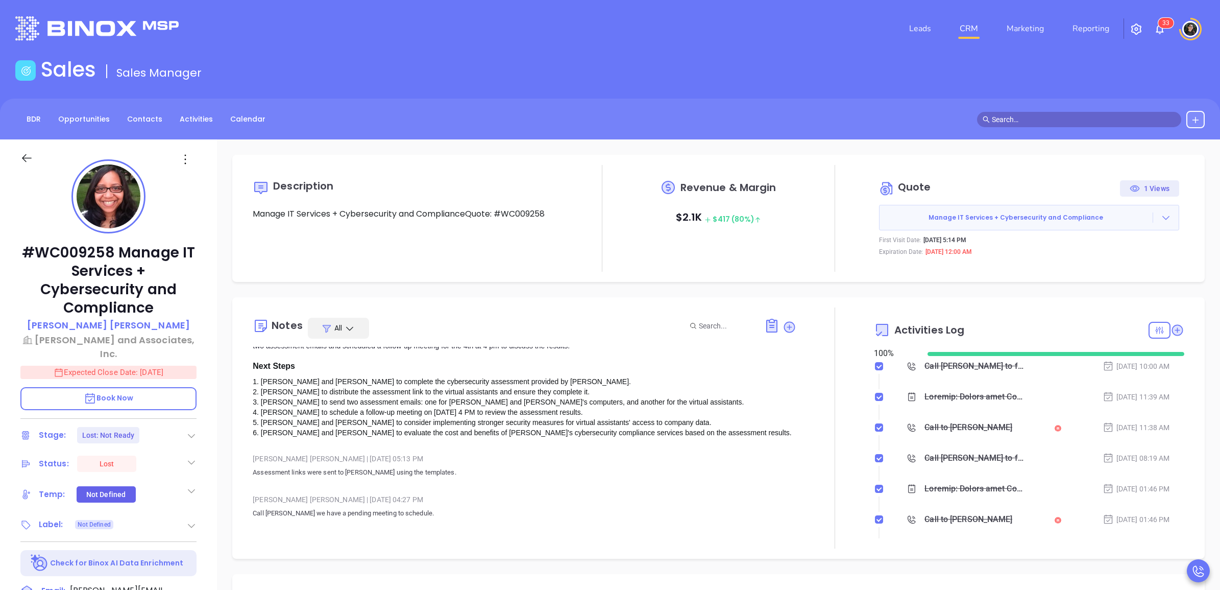
scroll to position [4417, 0]
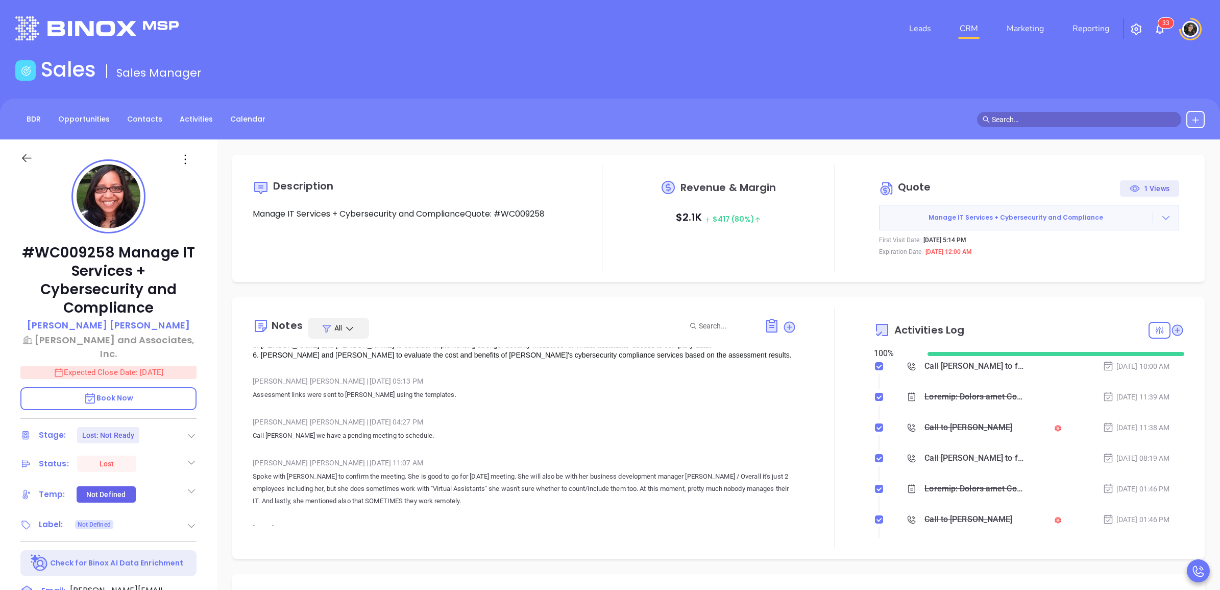
click at [371, 536] on span "Qualifying Questions" at bounding box center [351, 541] width 80 height 10
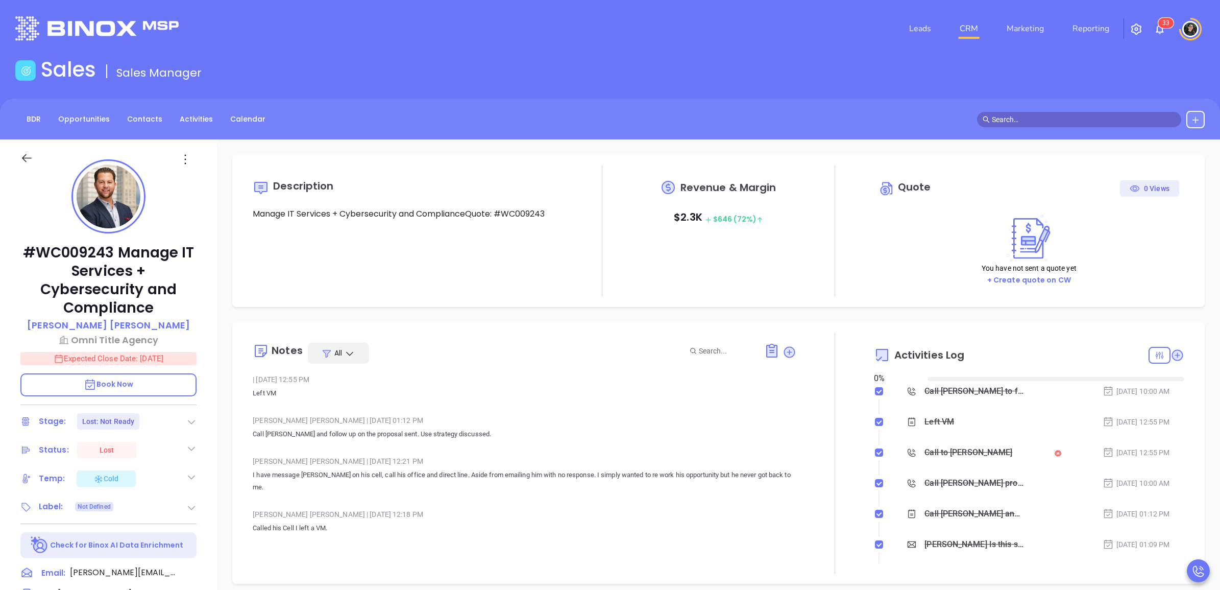
type input "[DATE]"
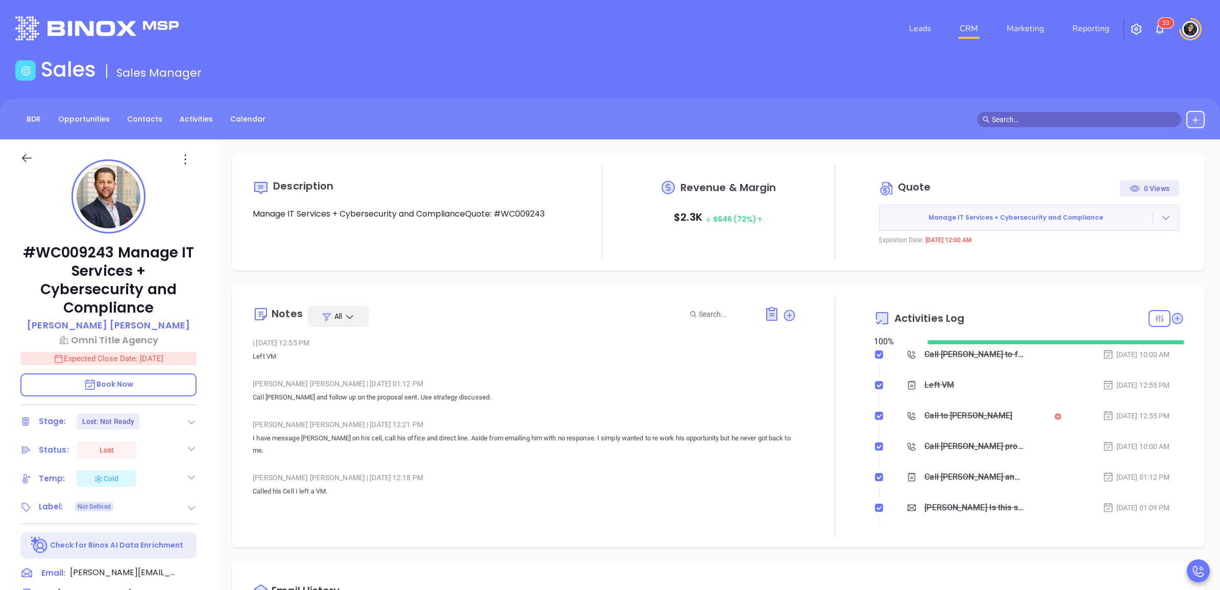
type input "[PERSON_NAME]"
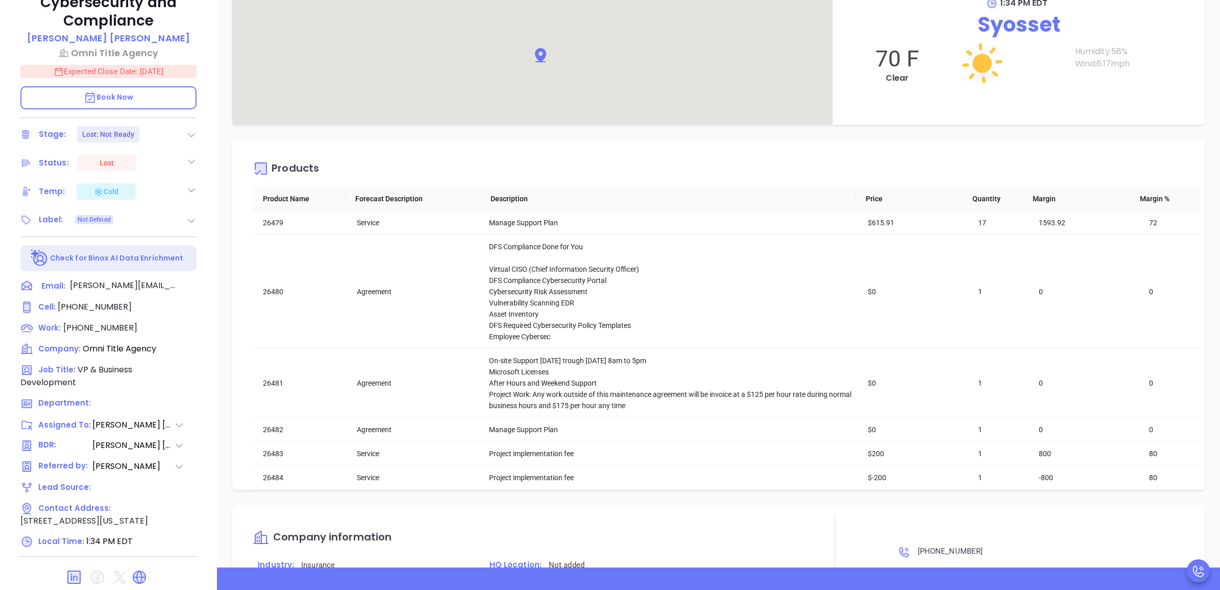
scroll to position [1276, 0]
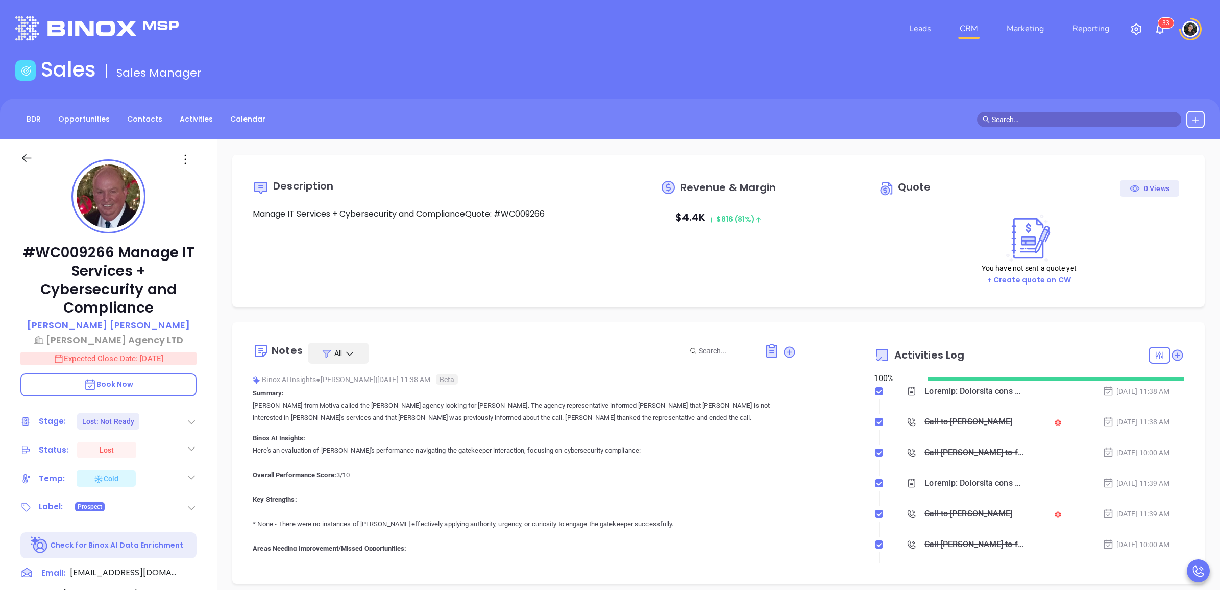
type input "[PERSON_NAME]"
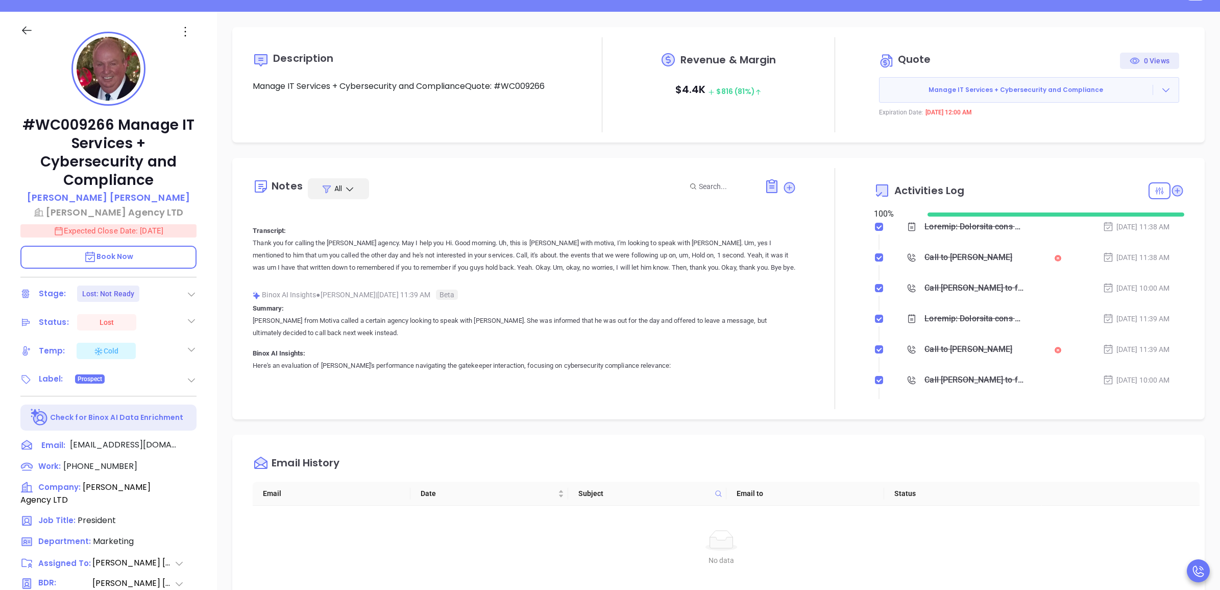
scroll to position [638, 0]
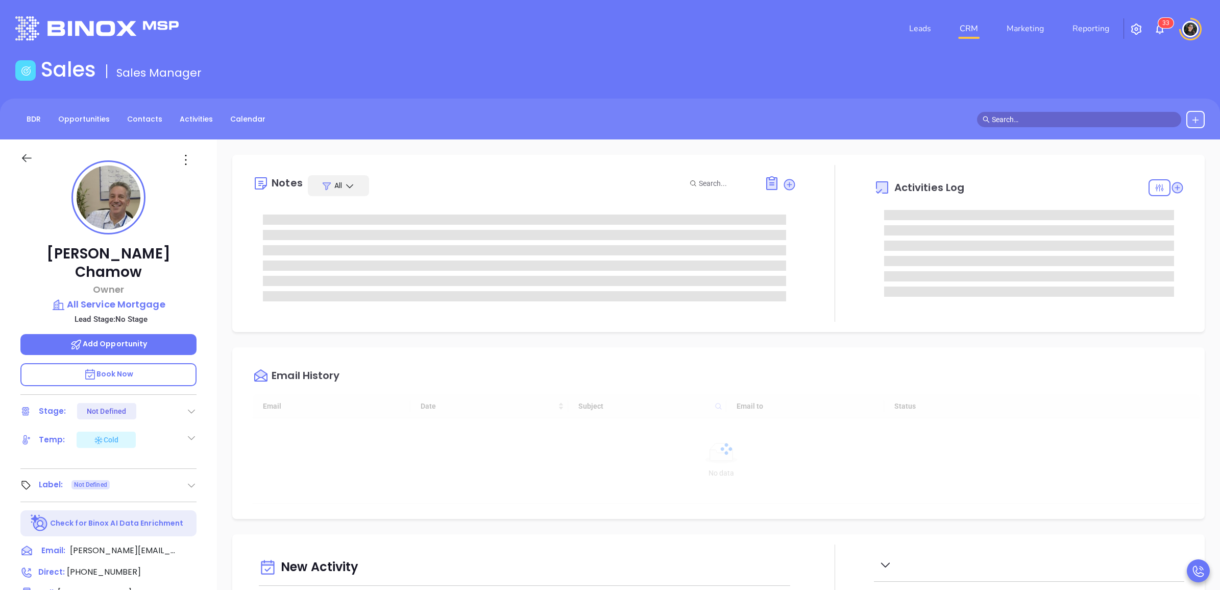
type input "[DATE]"
click at [197, 566] on icon at bounding box center [194, 571] width 11 height 11
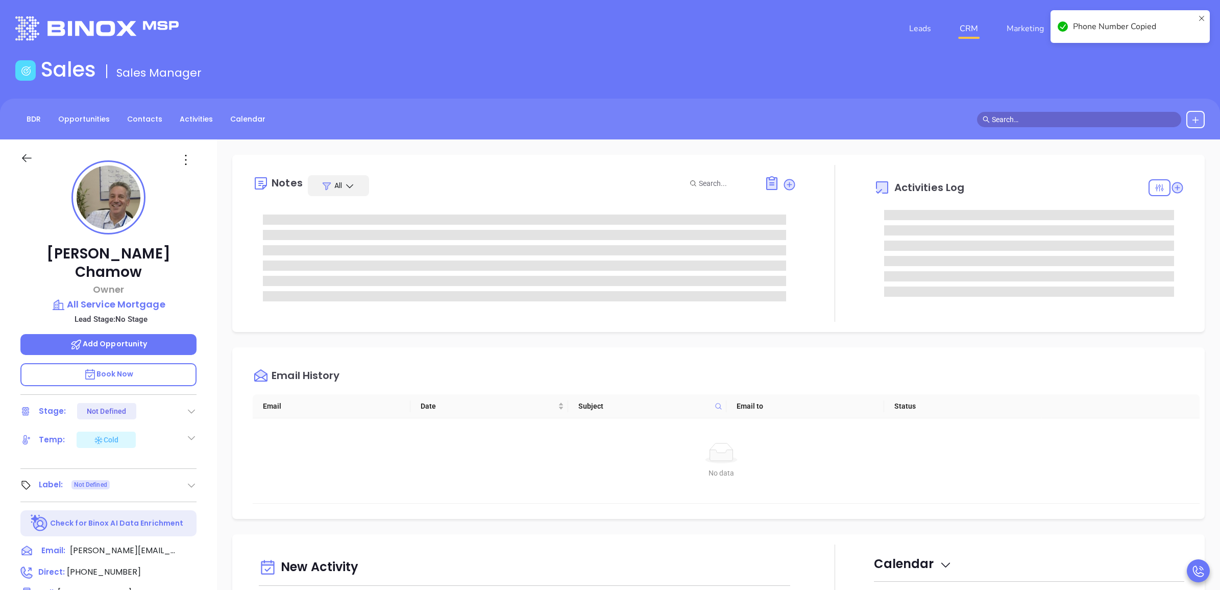
type input "[PERSON_NAME]"
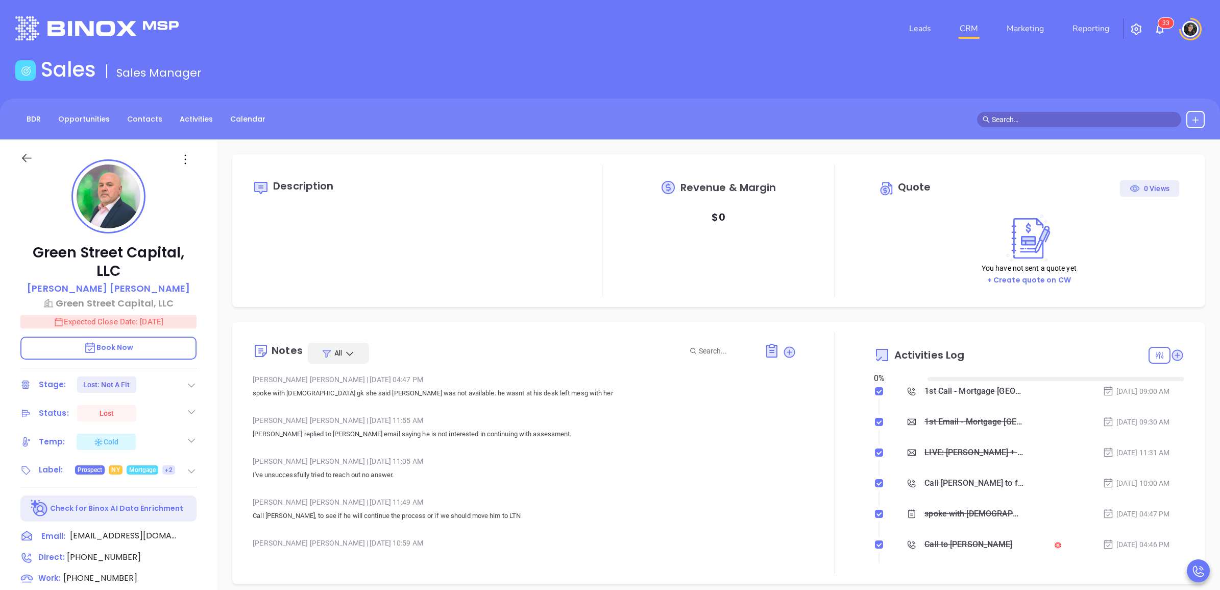
type input "[DATE]"
type input "[PERSON_NAME]"
click at [965, 14] on nav "Leads CRM Marketing Reporting" at bounding box center [1009, 28] width 229 height 37
click at [966, 21] on link "CRM" at bounding box center [969, 28] width 27 height 20
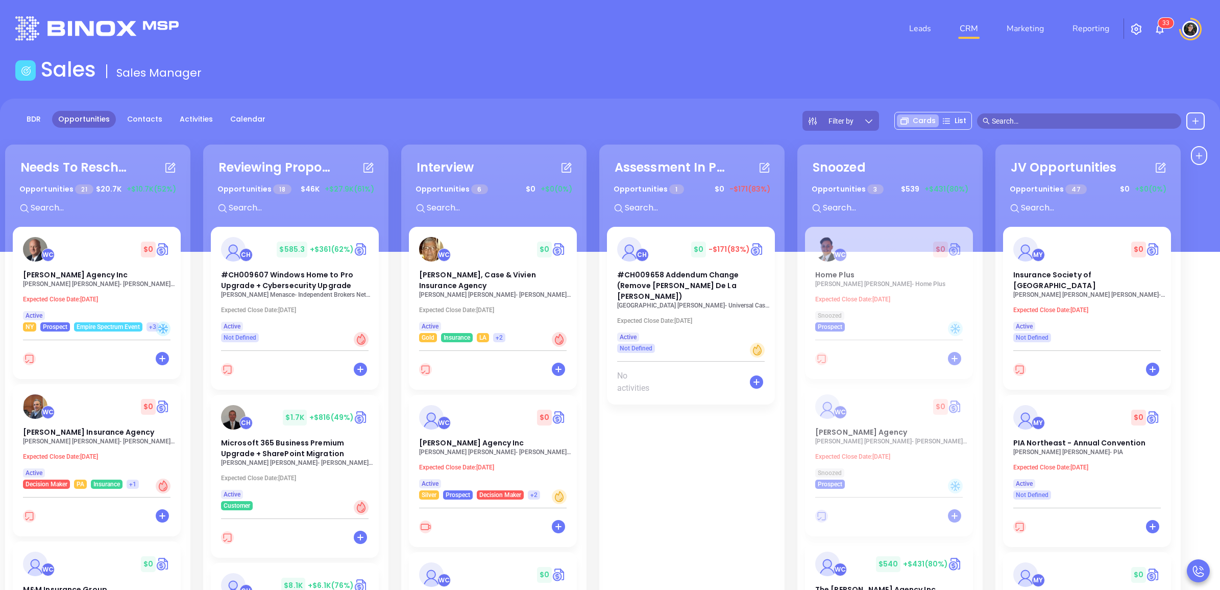
click at [281, 209] on input "text" at bounding box center [304, 207] width 153 height 13
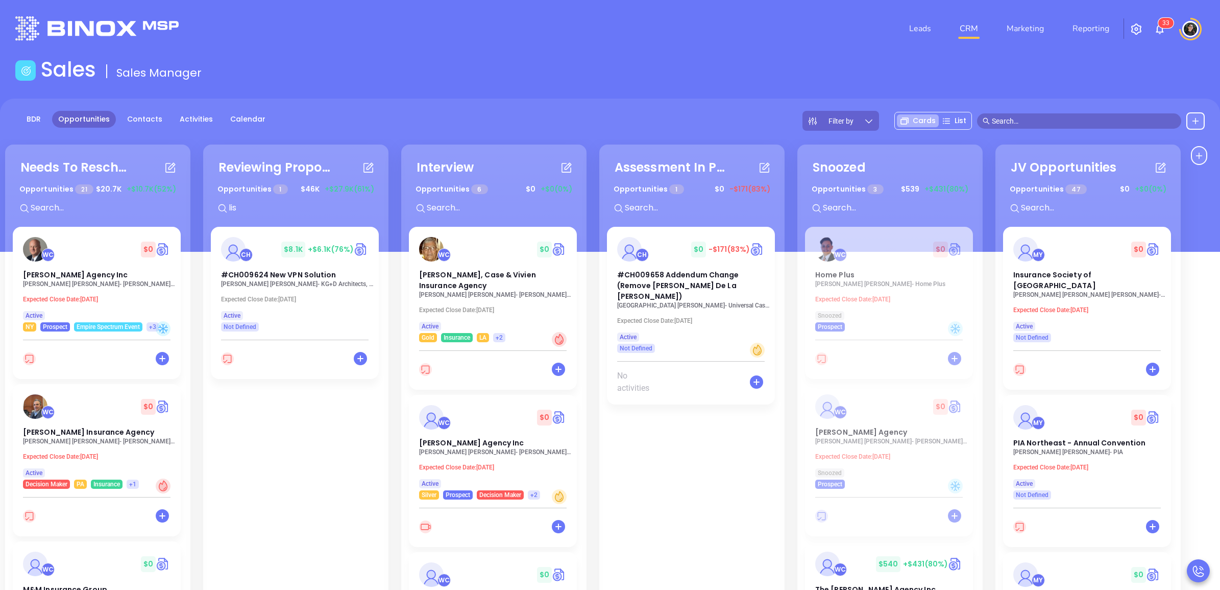
type input "lisa"
click at [287, 282] on p "Lisa DelPercio - KG+D Architects, PC" at bounding box center [297, 283] width 153 height 7
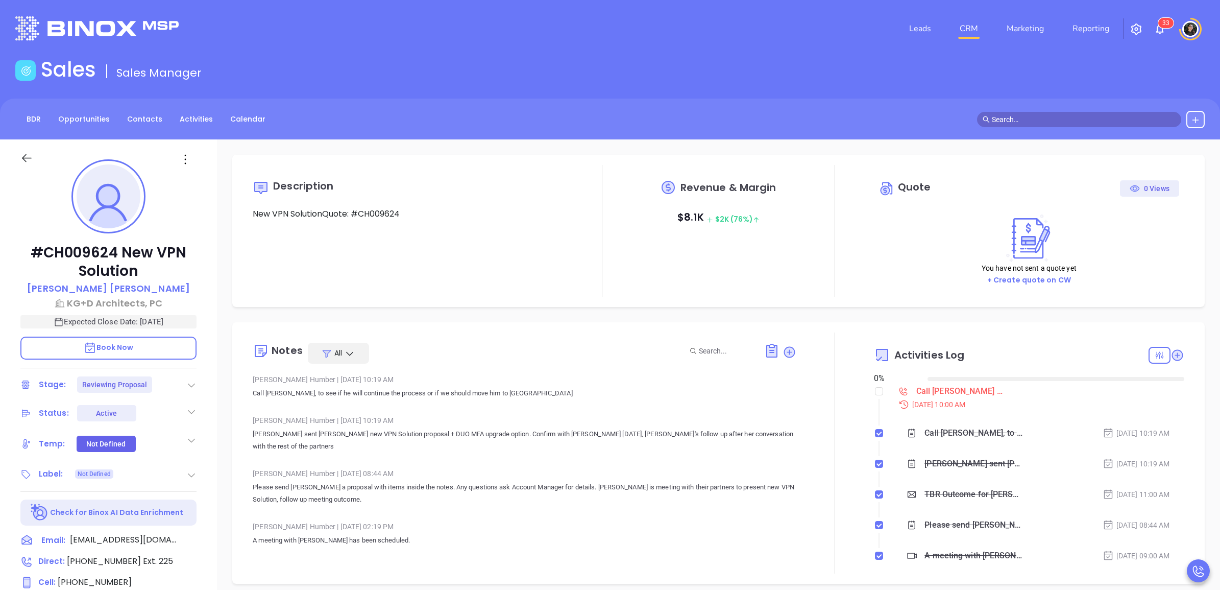
type input "[DATE]"
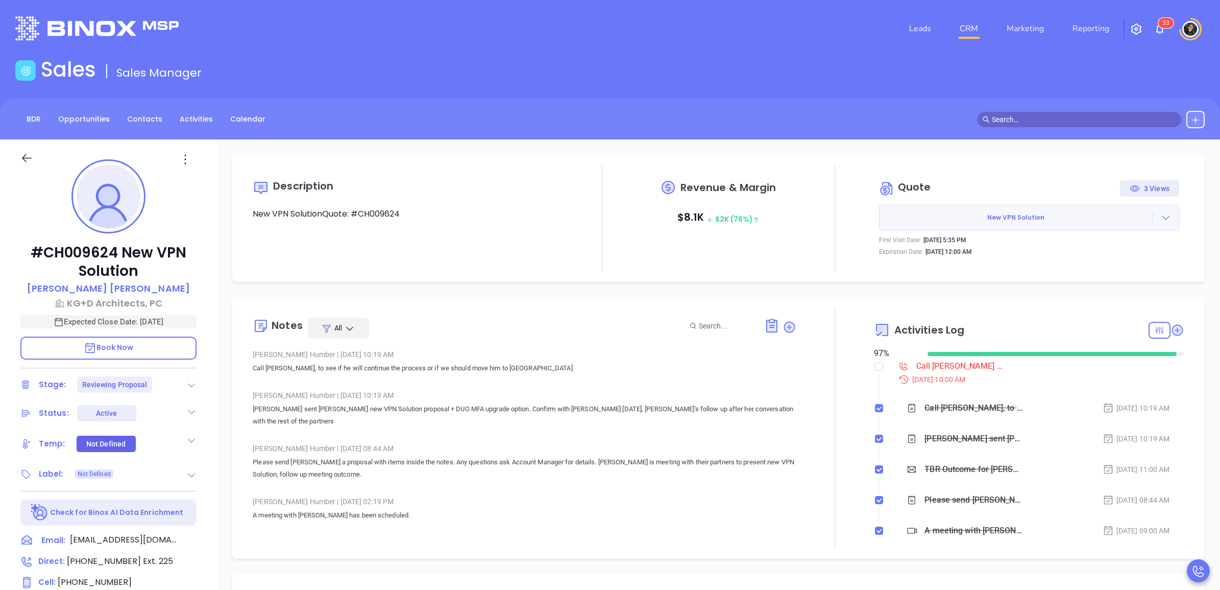
type input "[PERSON_NAME]"
click at [1167, 222] on div at bounding box center [1166, 217] width 26 height 10
click at [1109, 263] on link "View Order Porter" at bounding box center [1108, 264] width 105 height 10
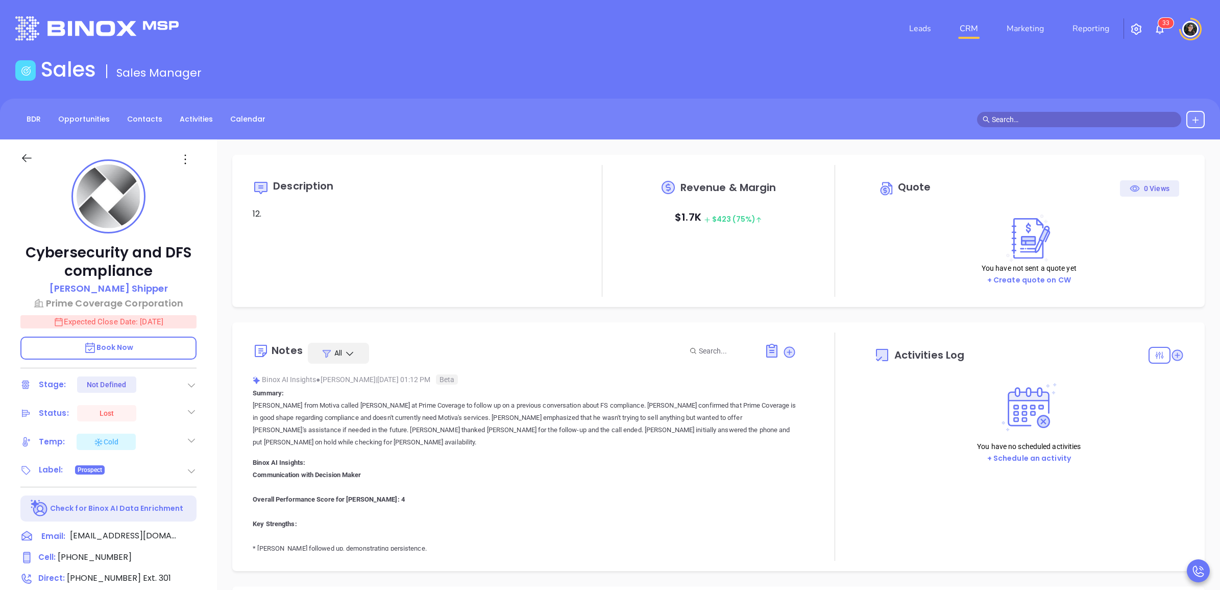
type input "[DATE]"
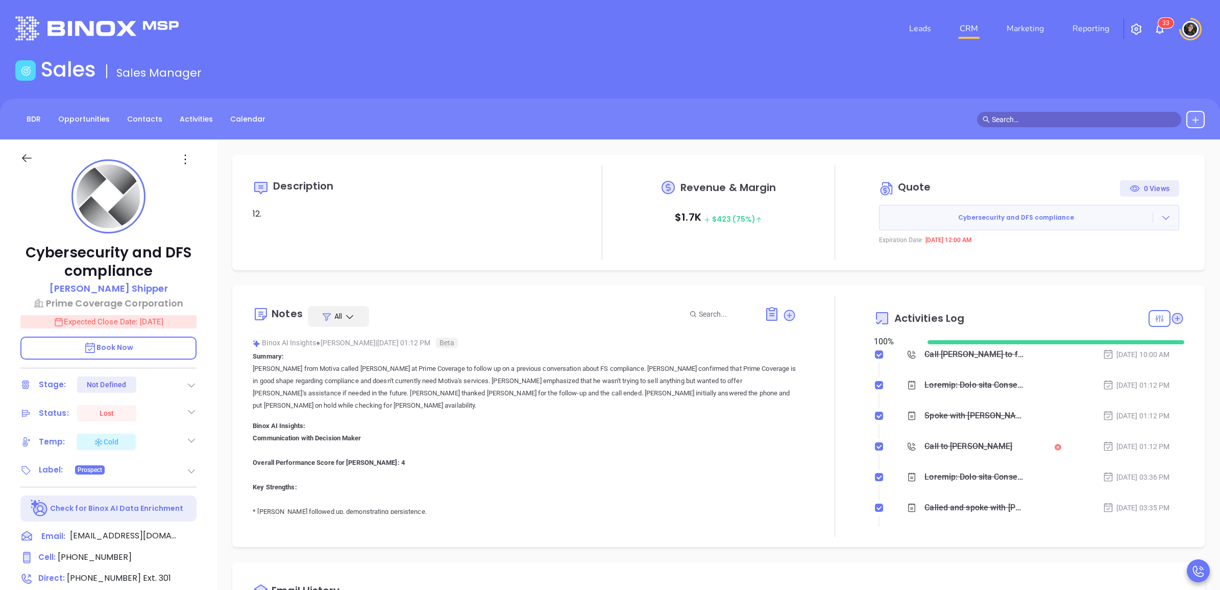
type input "[PERSON_NAME]"
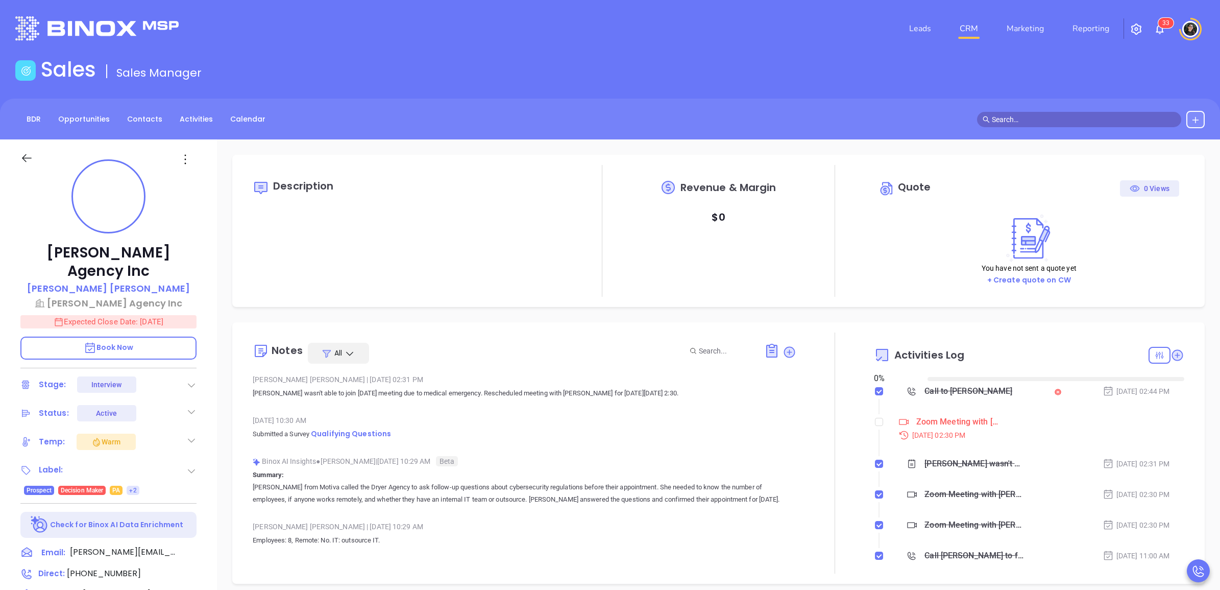
type input "[DATE]"
click at [875, 422] on input "checkbox" at bounding box center [879, 422] width 8 height 8
checkbox input "false"
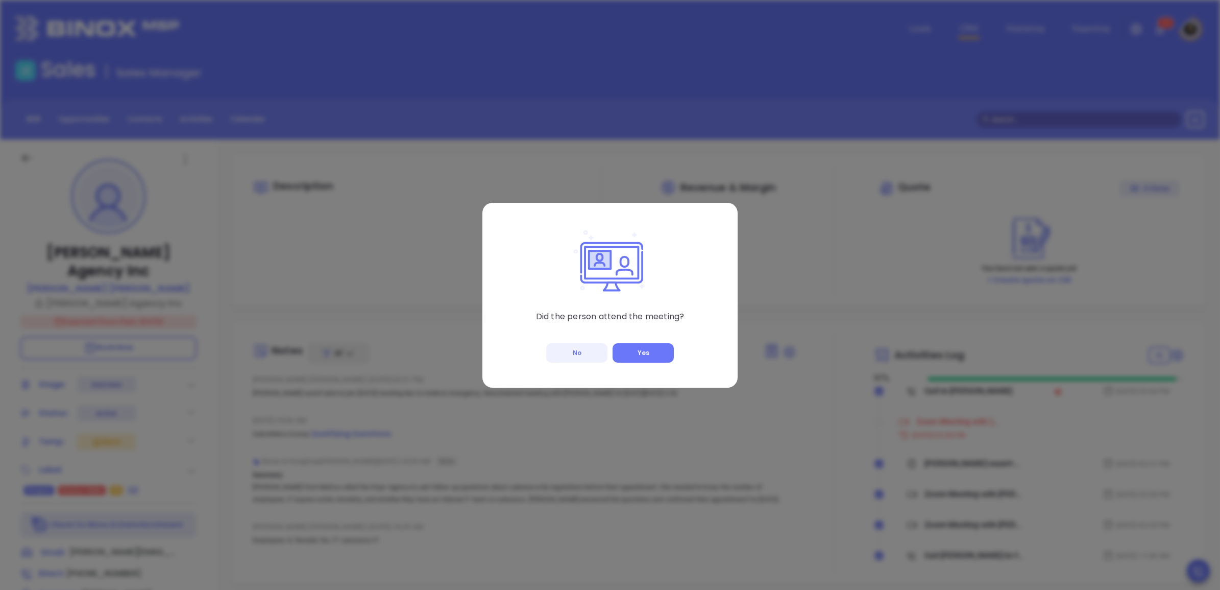
type input "[PERSON_NAME]"
click at [581, 351] on button "No" at bounding box center [576, 352] width 61 height 19
checkbox input "true"
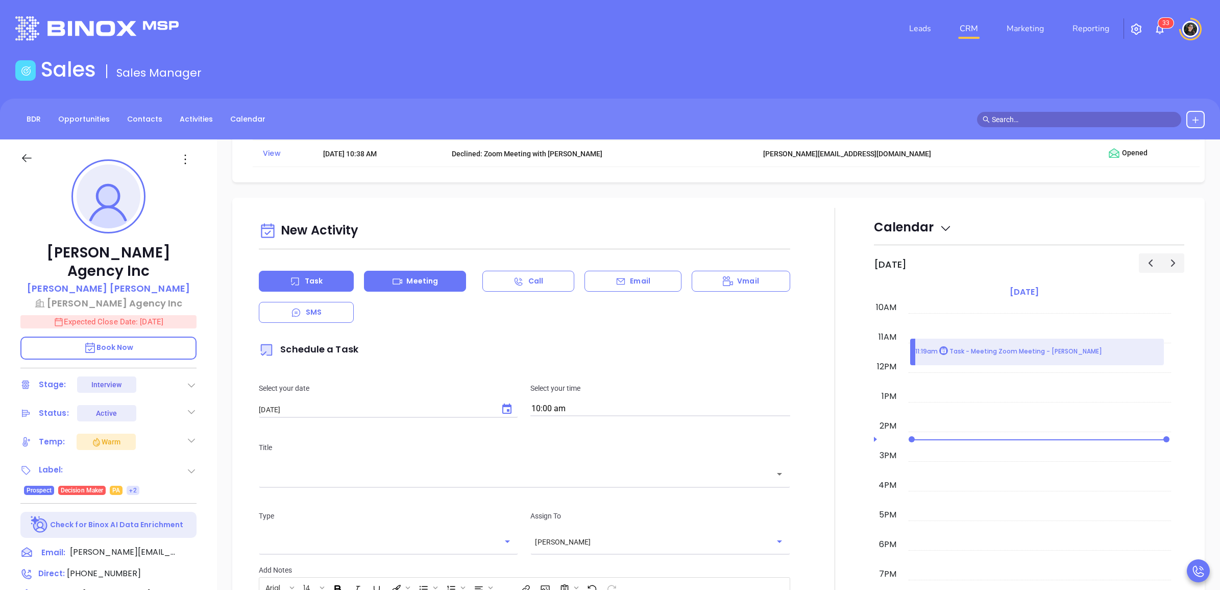
scroll to position [511, 0]
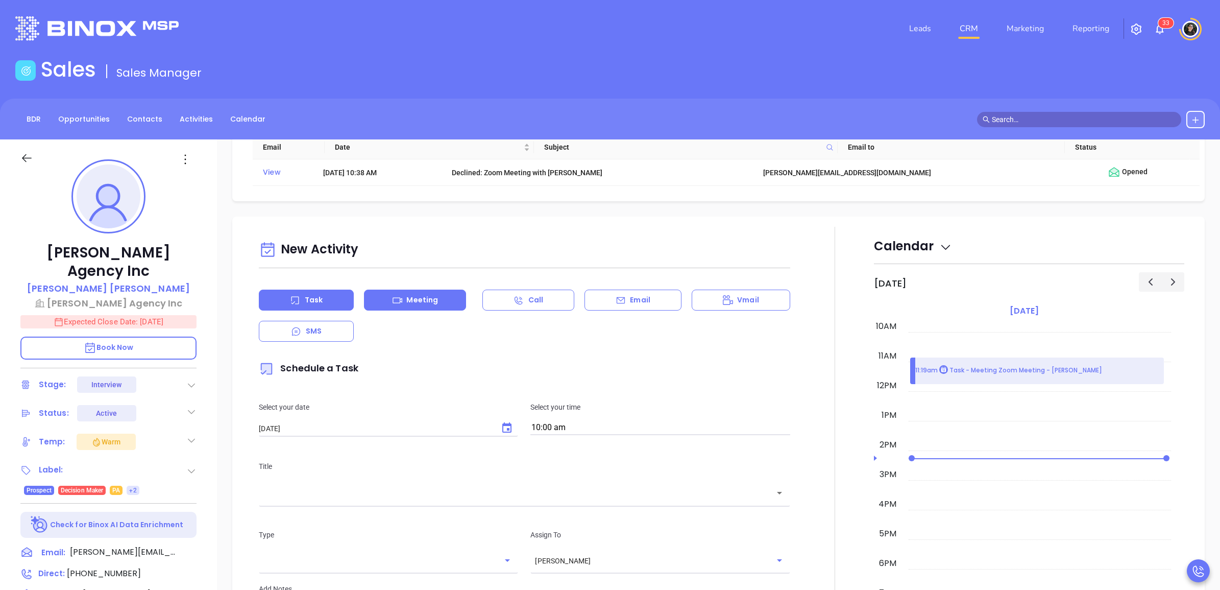
click at [443, 301] on div "Meeting" at bounding box center [415, 299] width 102 height 21
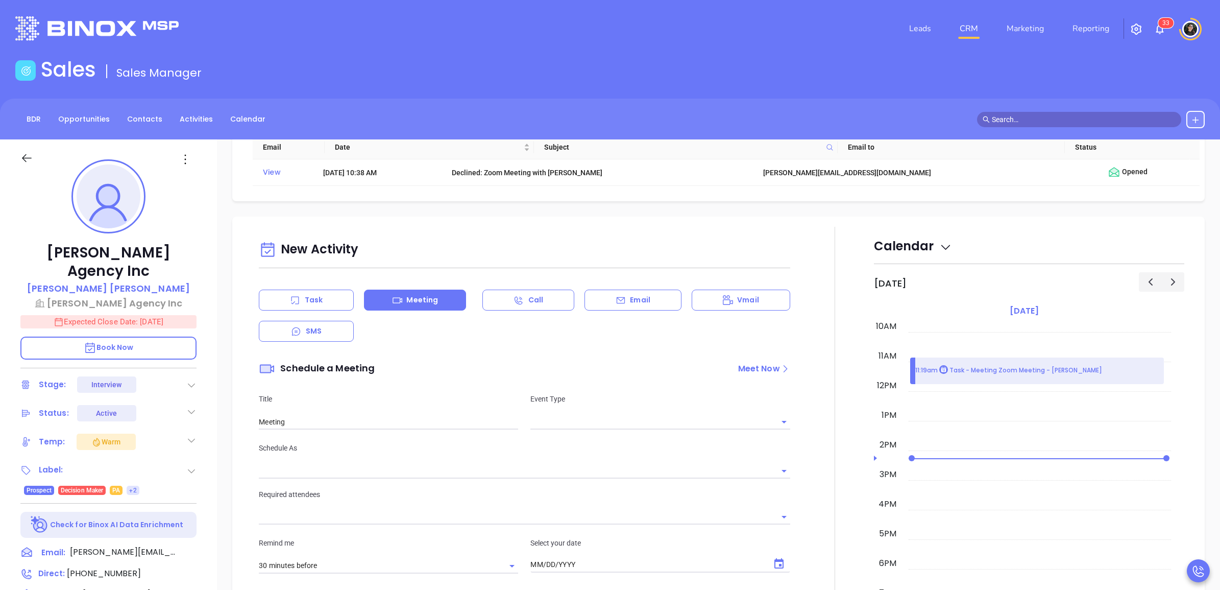
type input "[DATE]"
click at [671, 418] on input "text" at bounding box center [652, 421] width 244 height 15
click at [596, 458] on li "Zoom" at bounding box center [656, 463] width 257 height 18
type input "Zoom Meeting"
type input "Zoom"
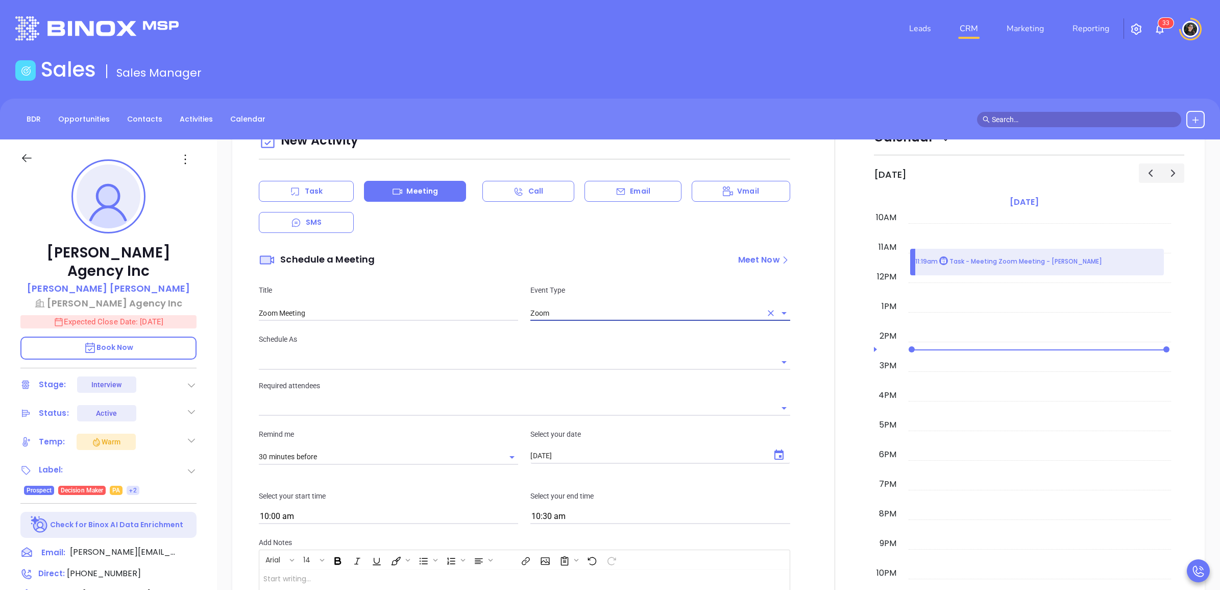
scroll to position [638, 0]
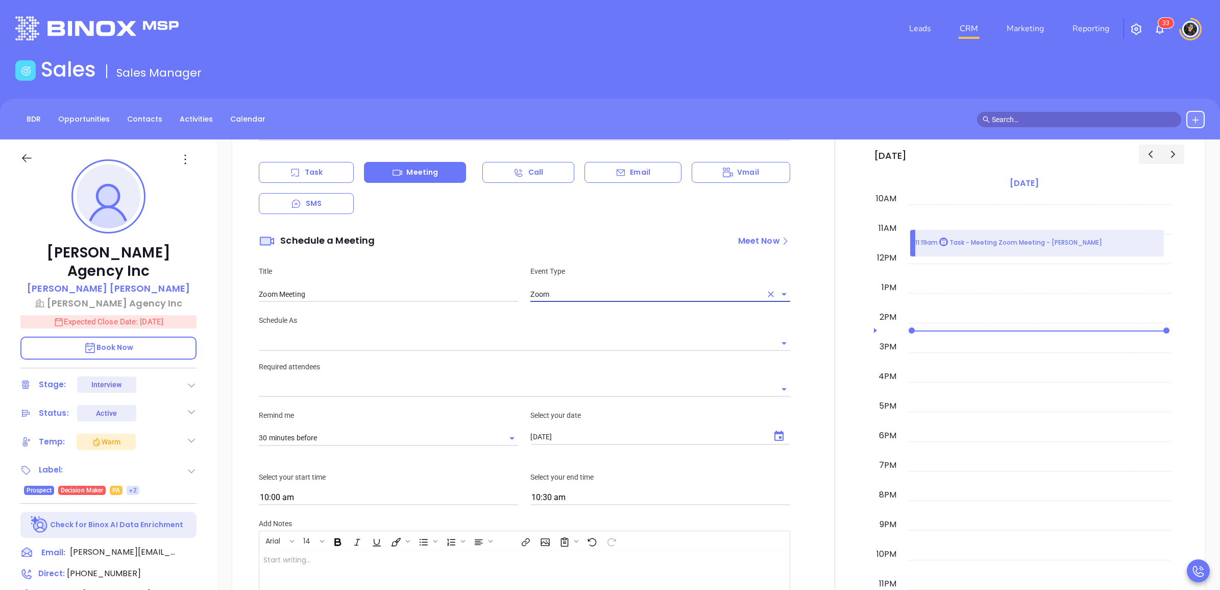
click at [409, 346] on input "text" at bounding box center [517, 342] width 516 height 15
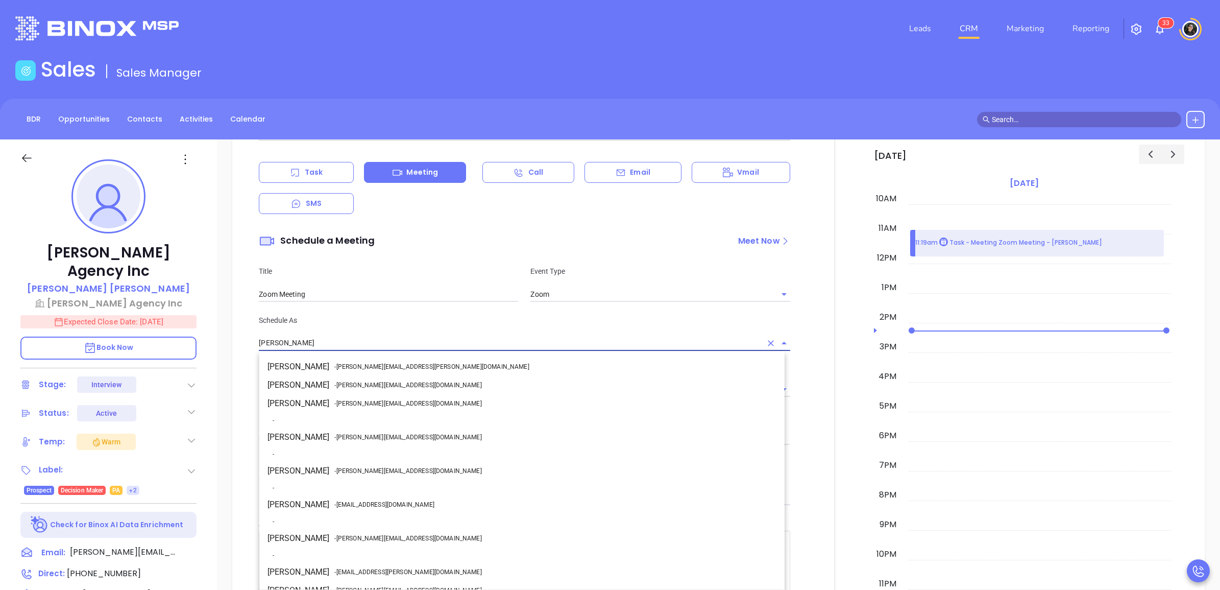
scroll to position [83, 0]
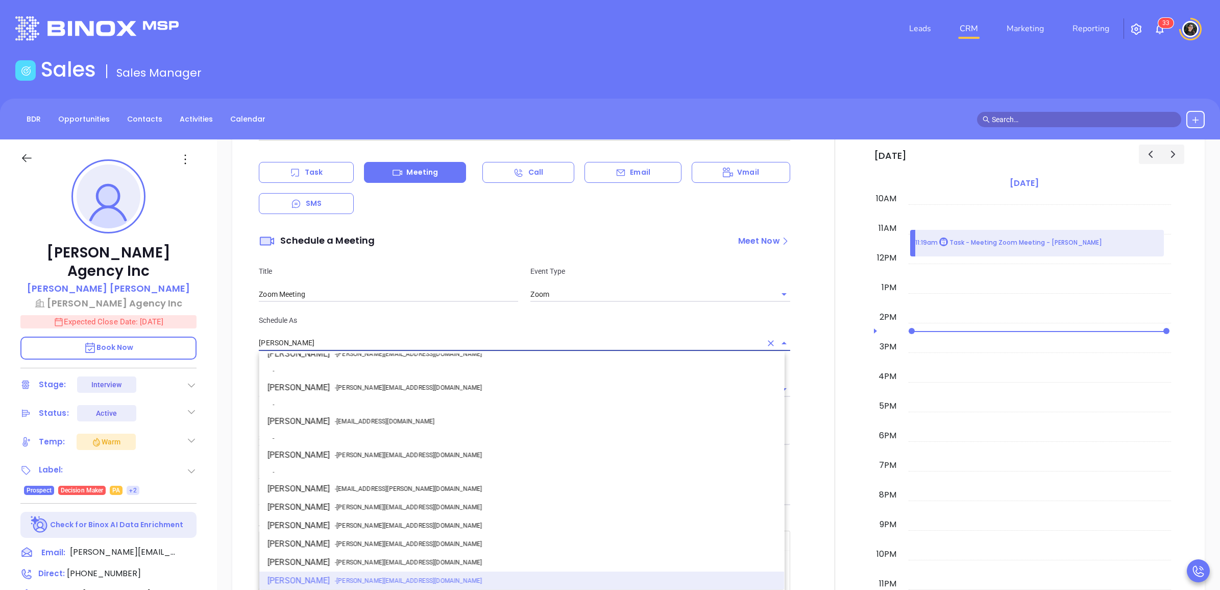
click at [380, 452] on span "- walter@motiva.net" at bounding box center [407, 454] width 147 height 9
type input "[PERSON_NAME]"
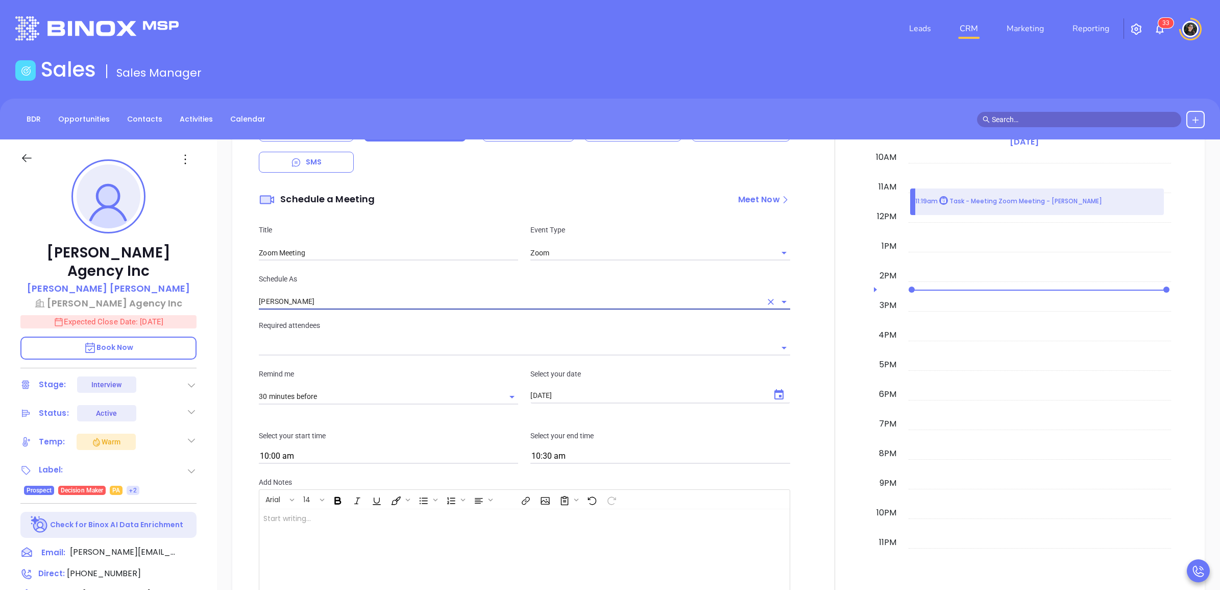
scroll to position [702, 0]
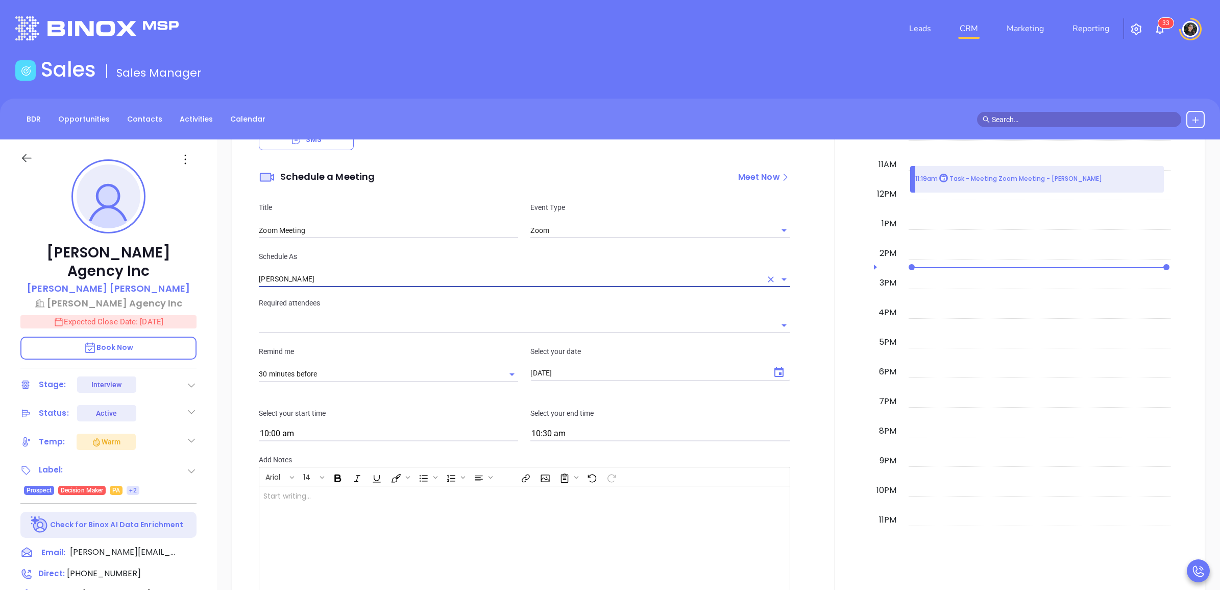
click at [399, 339] on div "Remind me 30 minutes before Select your date 09/17/2025 ​" at bounding box center [524, 364] width 543 height 62
click at [399, 332] on input "text" at bounding box center [517, 325] width 516 height 15
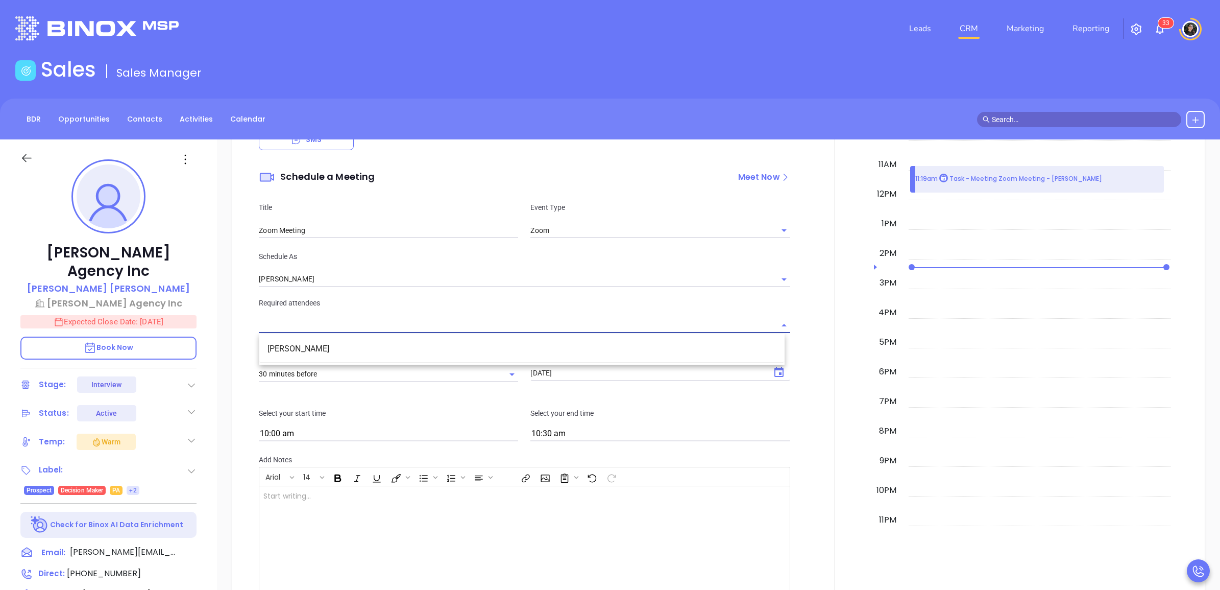
click at [358, 355] on li "Ted Butz" at bounding box center [521, 349] width 525 height 18
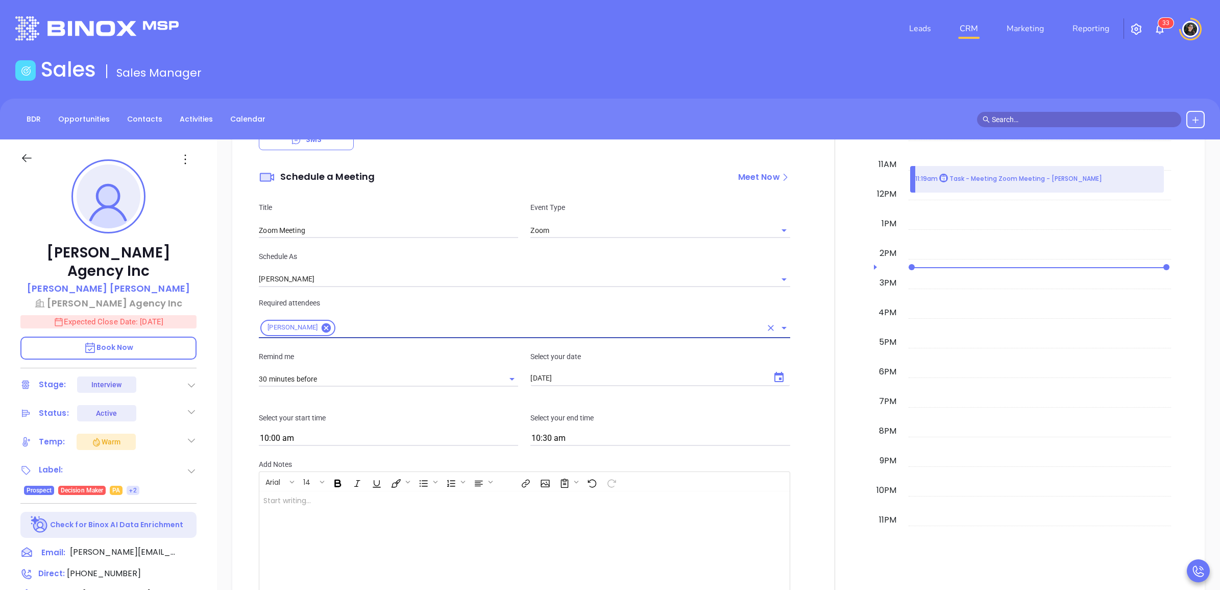
click at [779, 377] on icon "Choose date, selected date is Sep 17, 2025" at bounding box center [779, 377] width 12 height 12
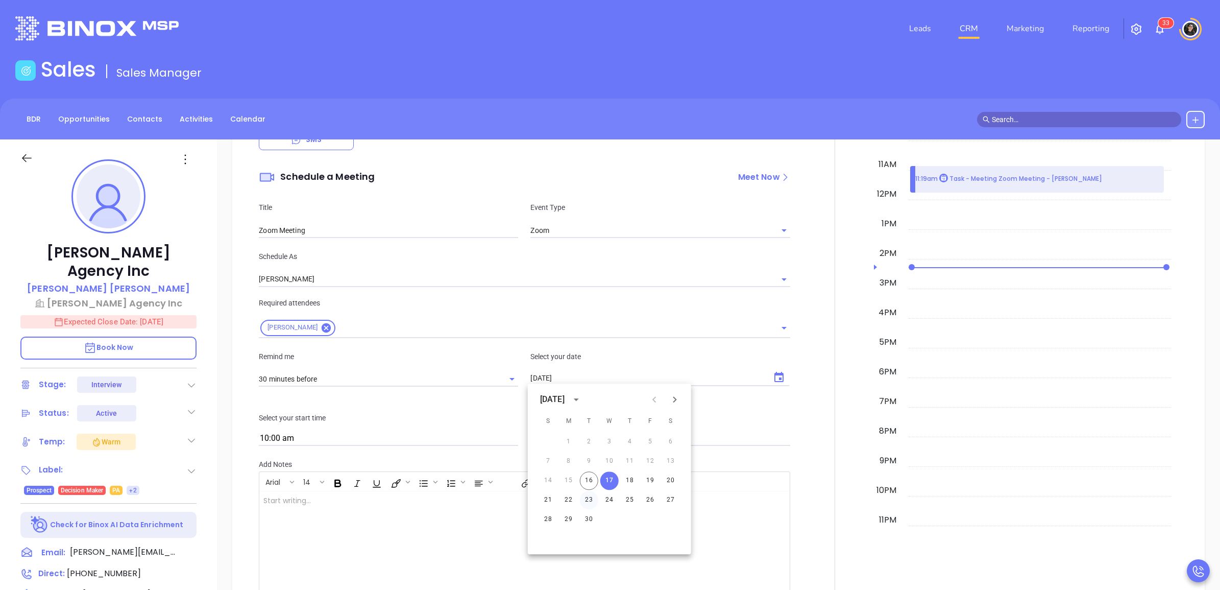
click at [591, 499] on button "23" at bounding box center [589, 500] width 18 height 18
type input "09/23/2025"
click at [408, 429] on div "Select your start time 10:00 am" at bounding box center [389, 429] width 272 height 34
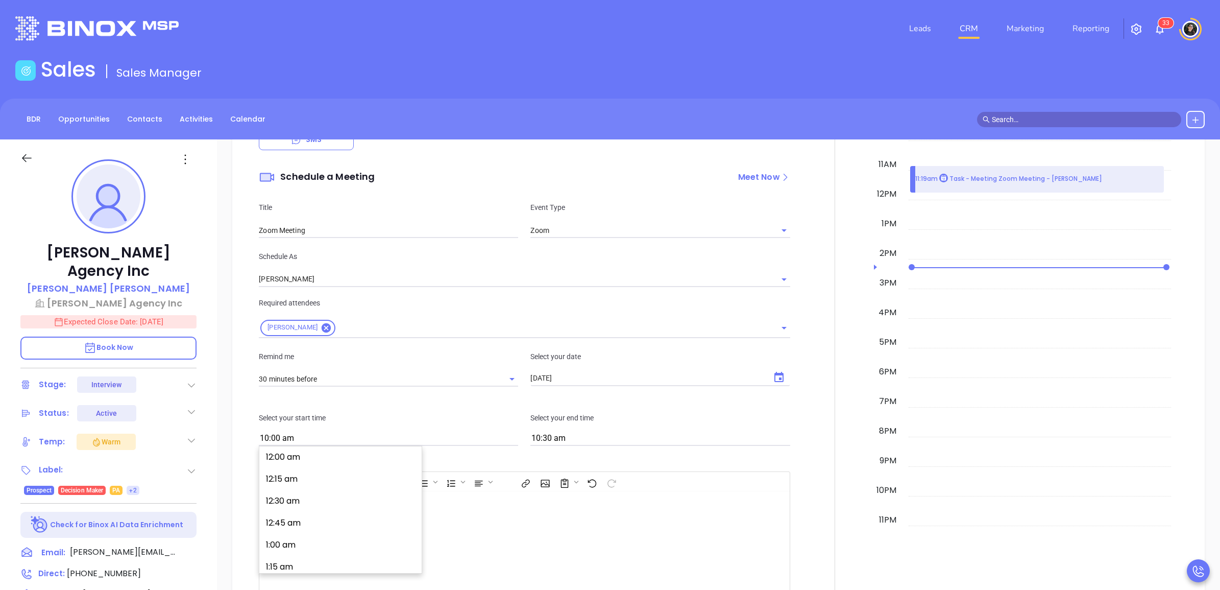
click at [402, 431] on input "10:00 am" at bounding box center [388, 438] width 259 height 14
click at [314, 557] on button "11:00 am" at bounding box center [342, 564] width 158 height 22
type input "11:00 am"
type input "11:30 am"
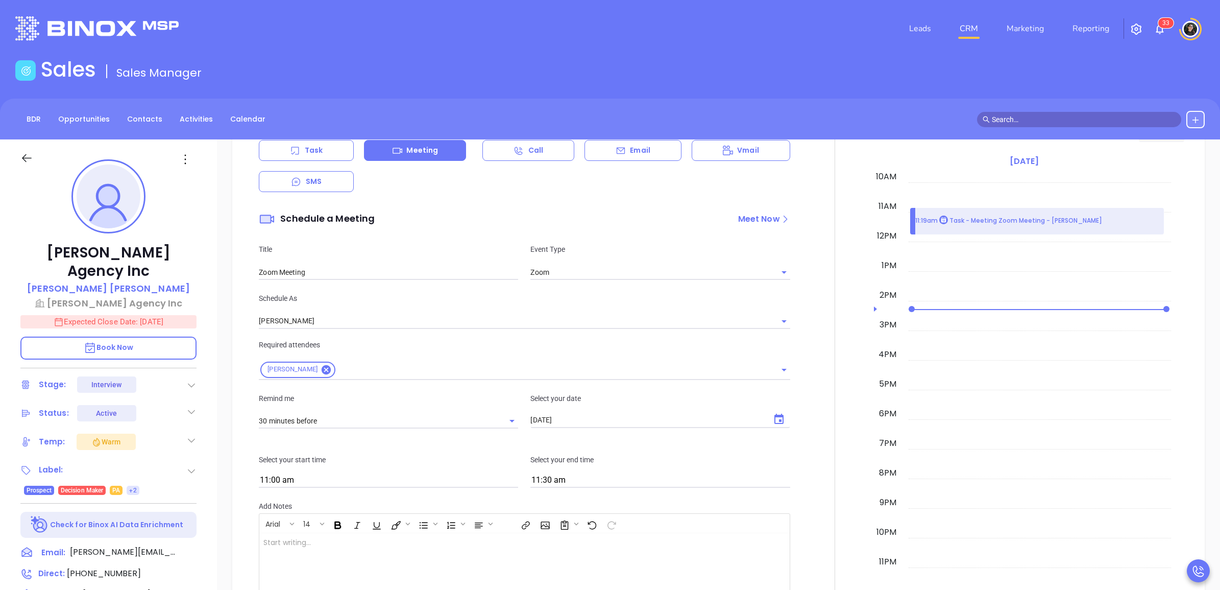
scroll to position [638, 0]
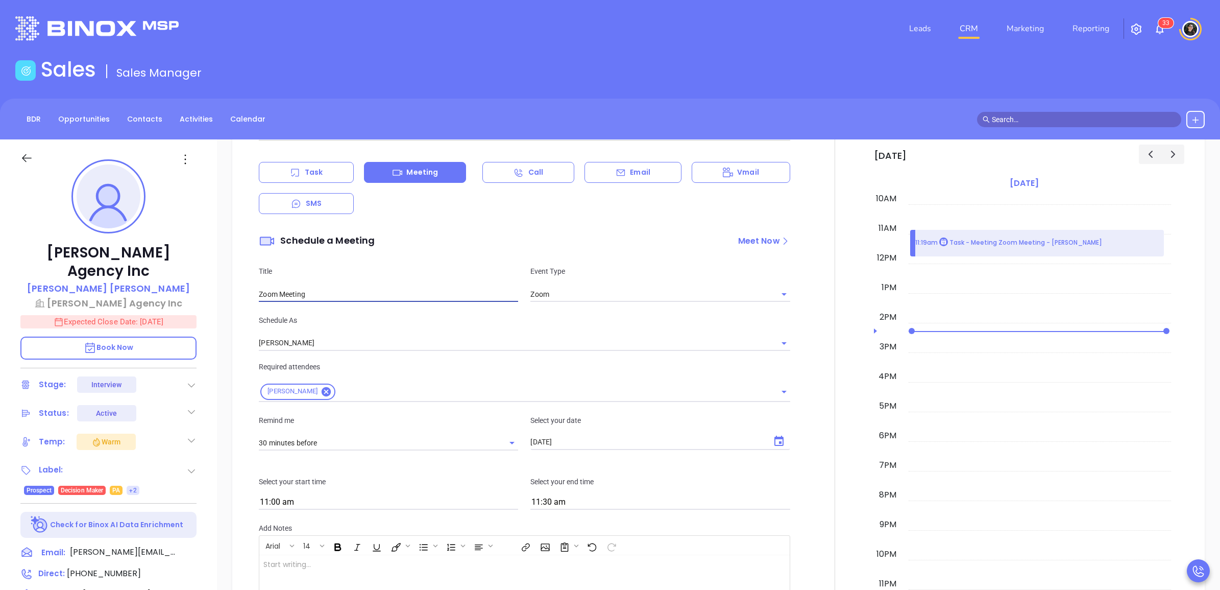
click at [328, 289] on input "Zoom Meeting" at bounding box center [388, 293] width 259 height 15
click at [330, 299] on input "Zoom Meeting to" at bounding box center [388, 293] width 259 height 15
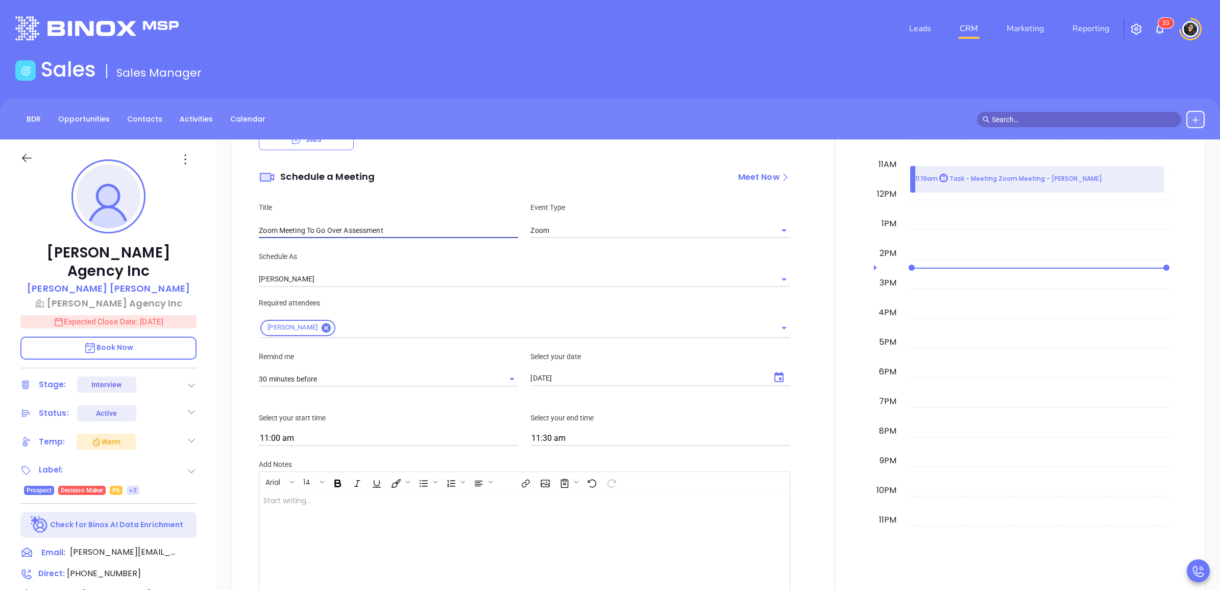
type input "Zoom Meeting To Go Over Assessment"
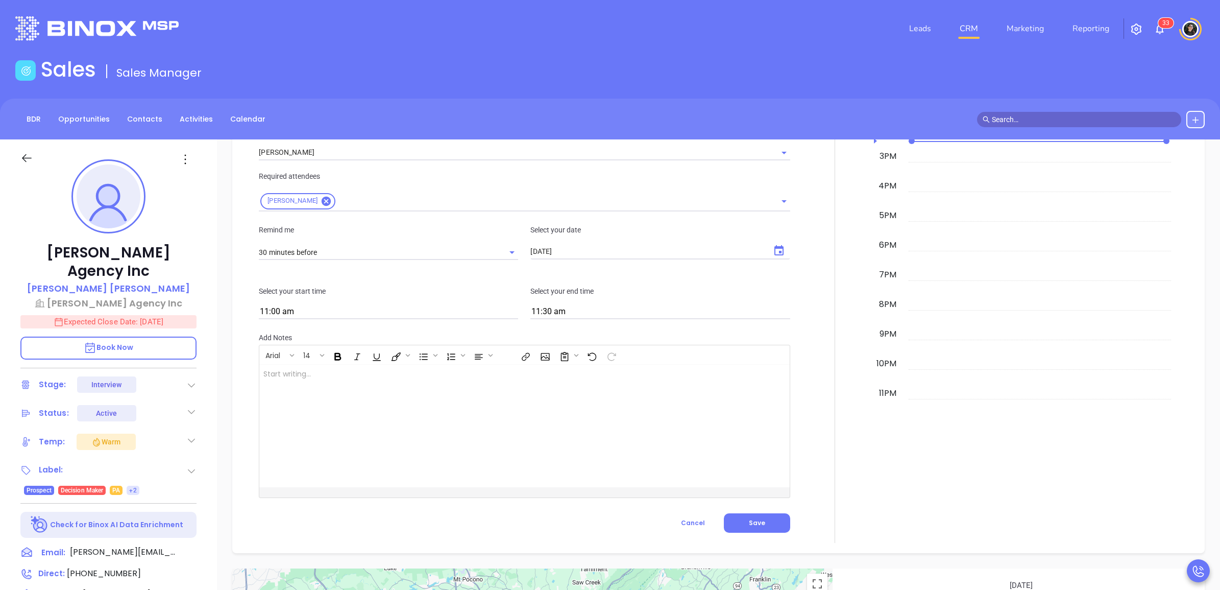
scroll to position [830, 0]
click at [759, 516] on button "Save" at bounding box center [757, 521] width 66 height 19
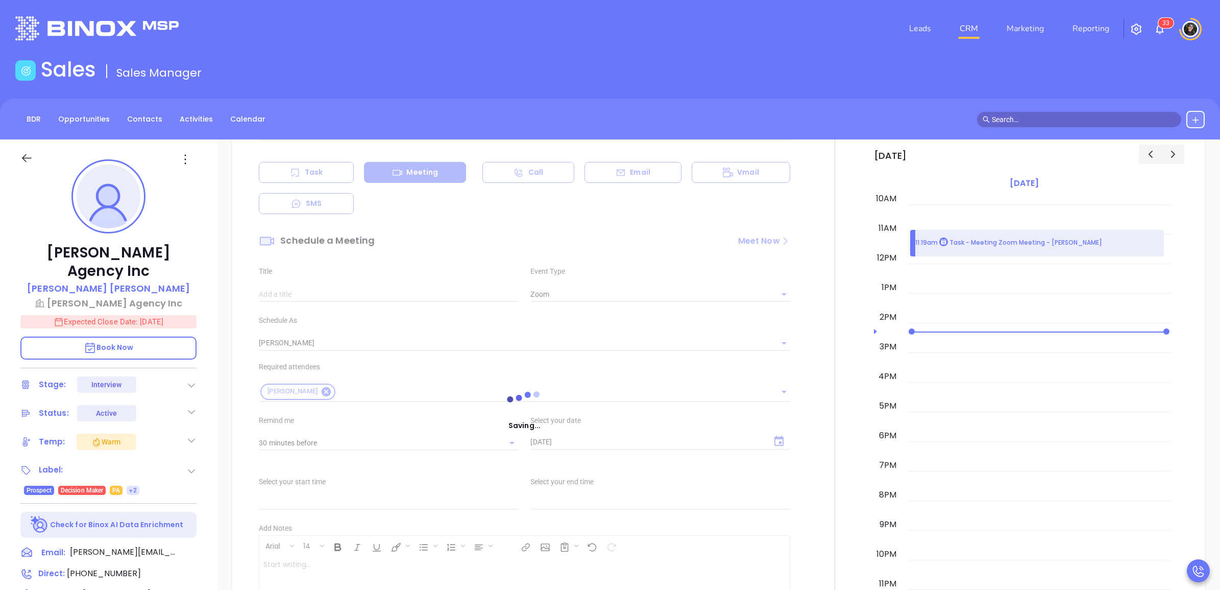
type input "Meeting"
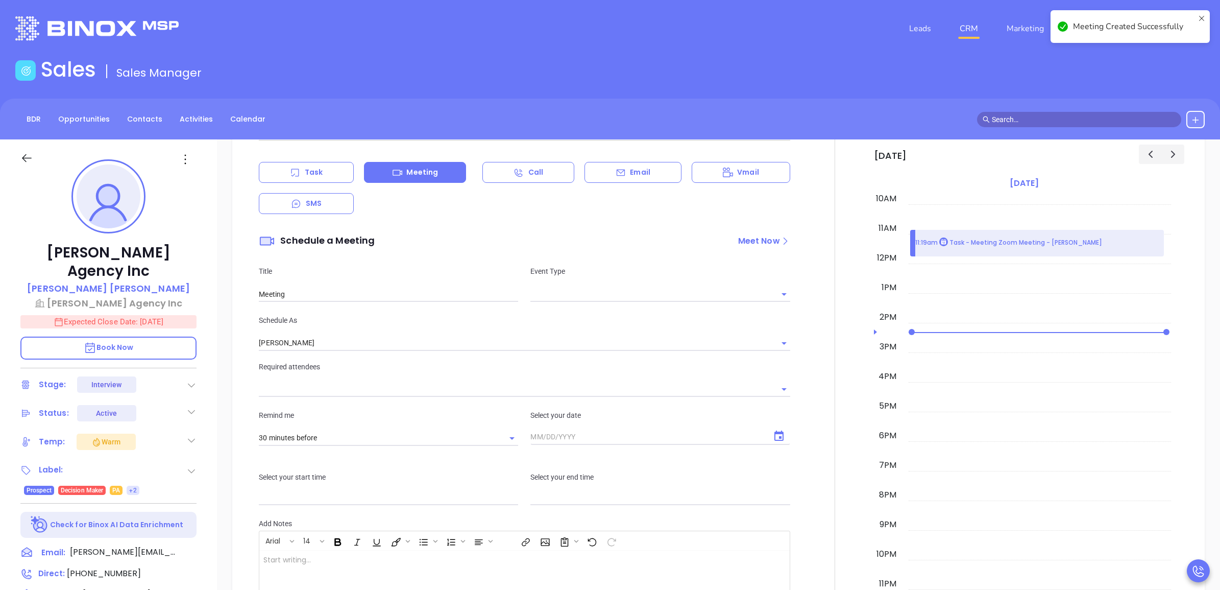
checkbox input "false"
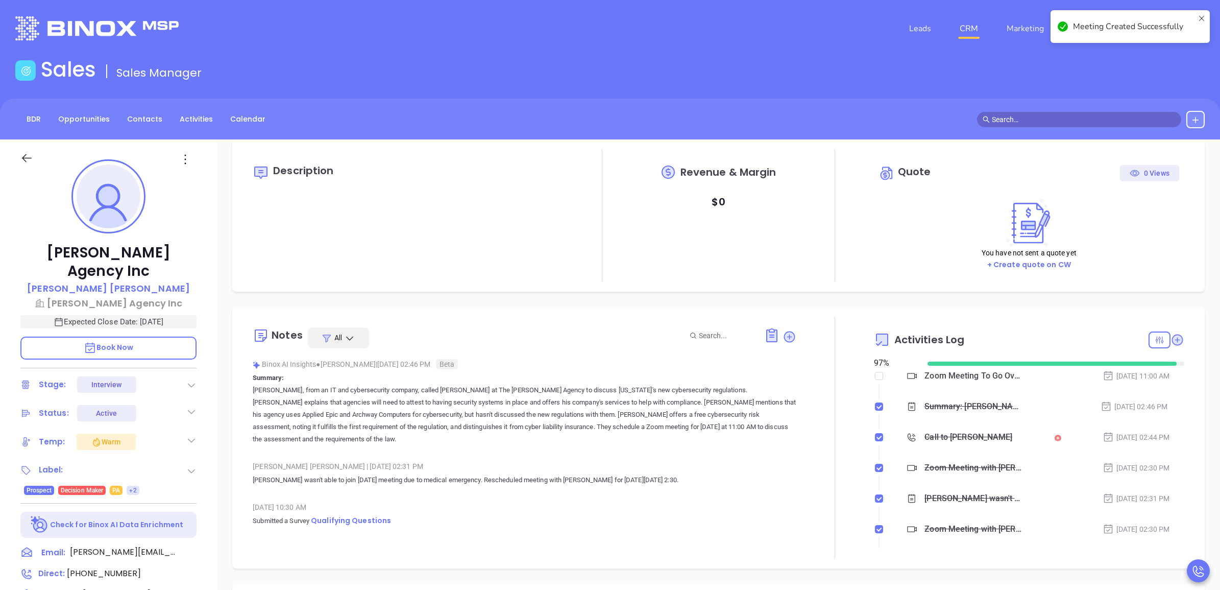
scroll to position [0, 0]
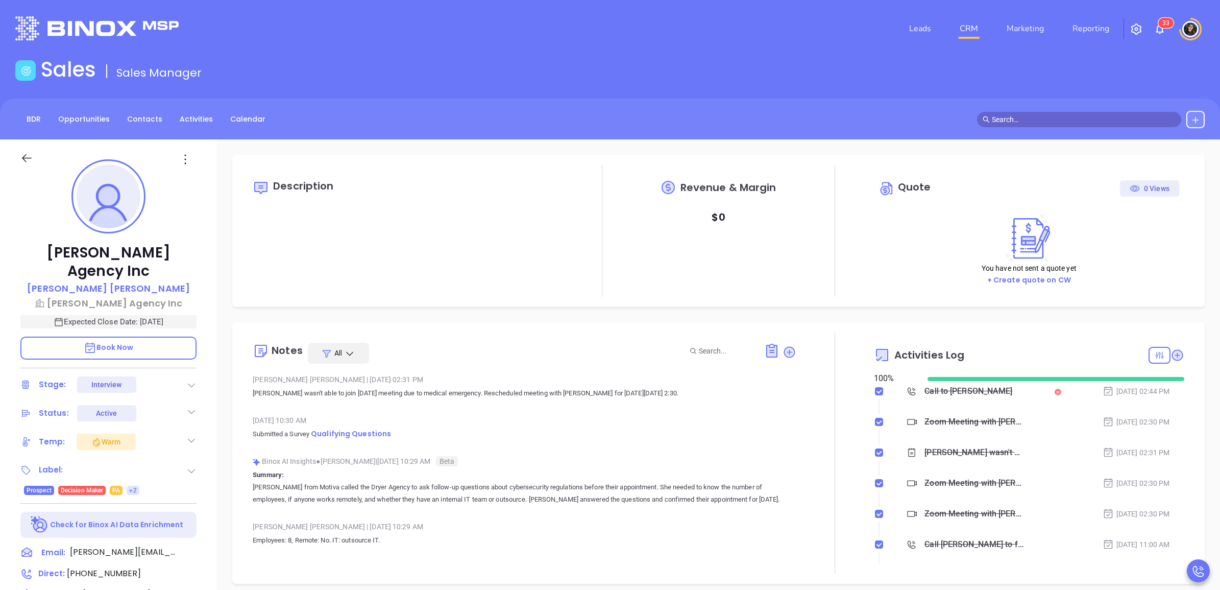
type input "[PERSON_NAME]"
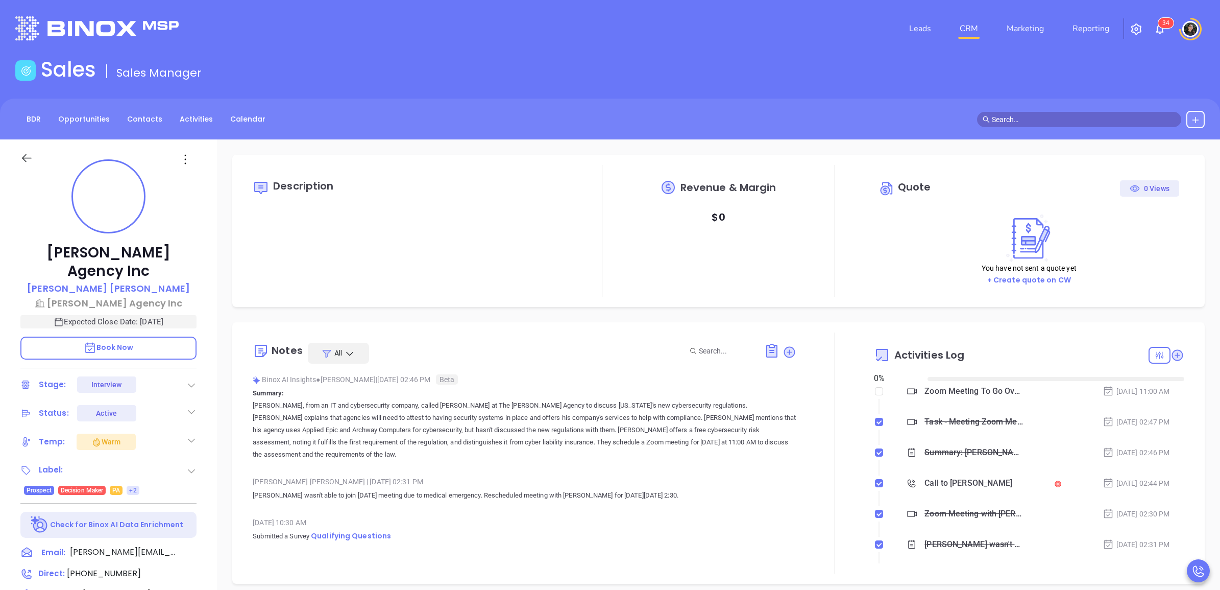
type input "[DATE]"
type input "[PERSON_NAME]"
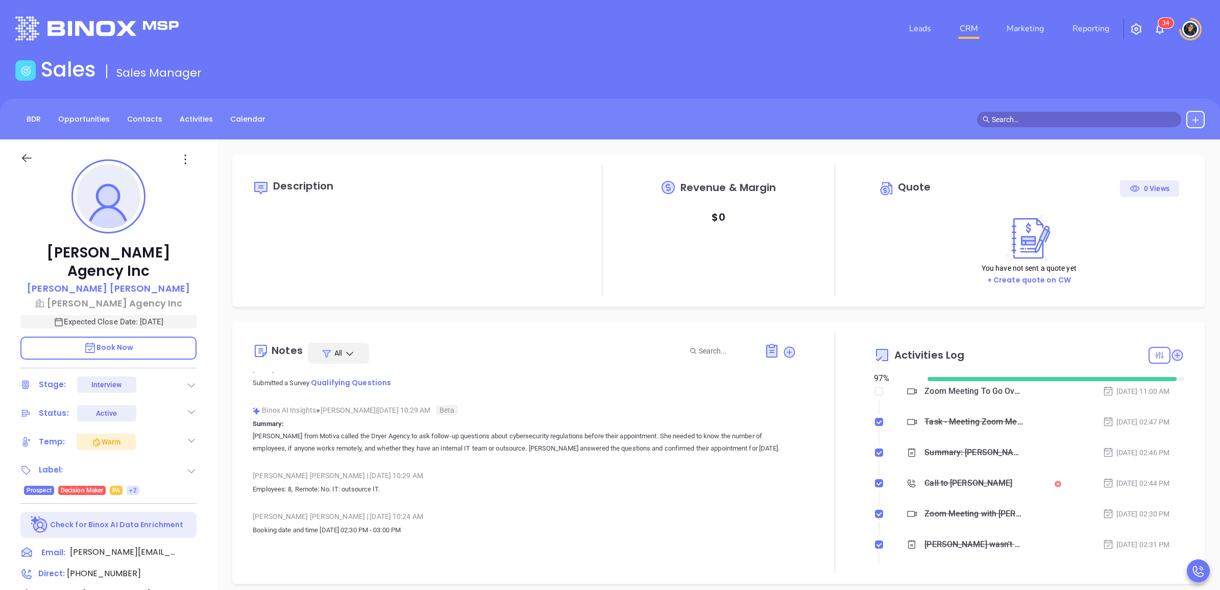
scroll to position [319, 0]
